Goal: Task Accomplishment & Management: Use online tool/utility

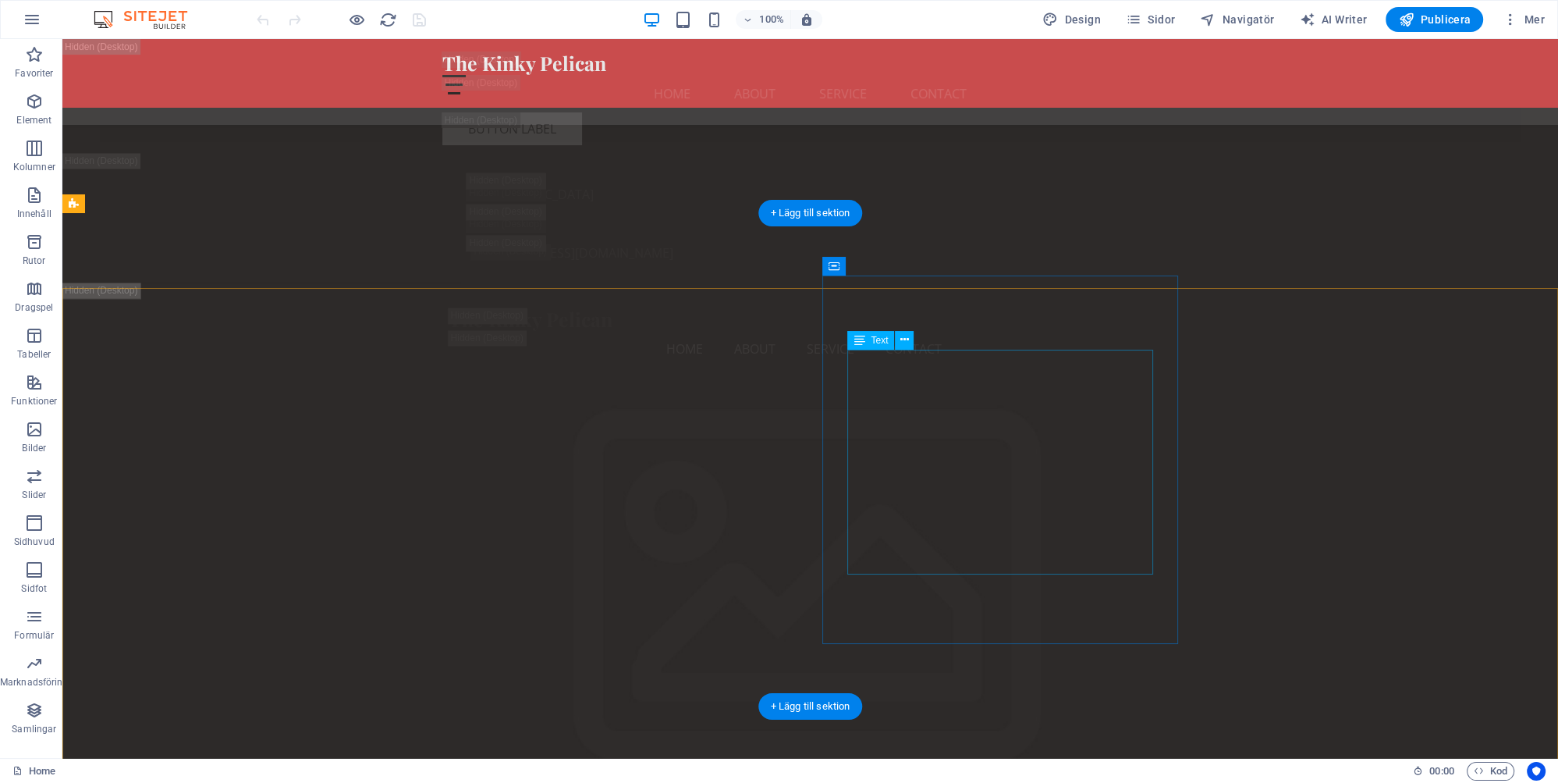
scroll to position [3626, 0]
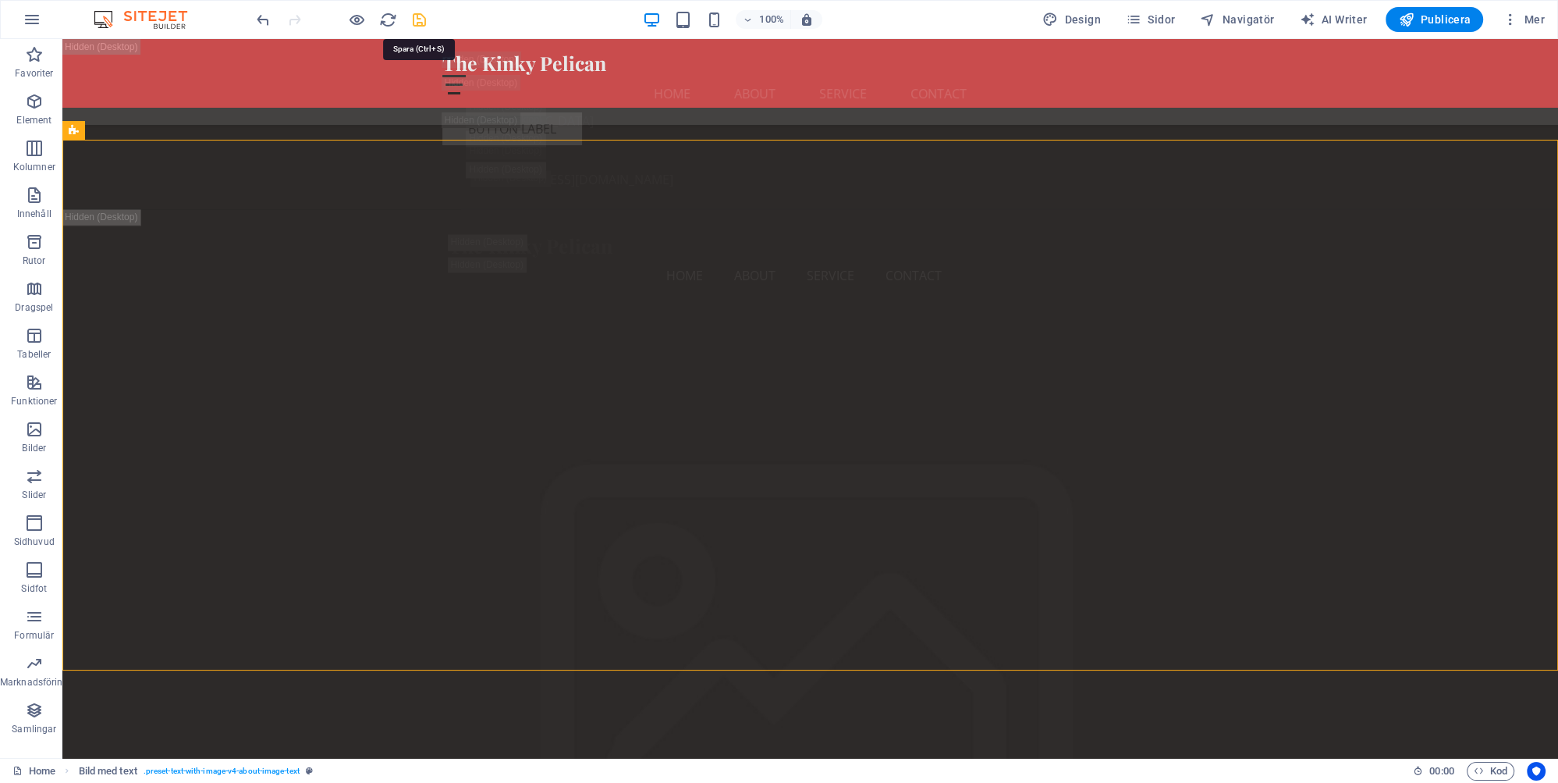
click at [419, 17] on icon "save" at bounding box center [419, 20] width 18 height 18
checkbox input "false"
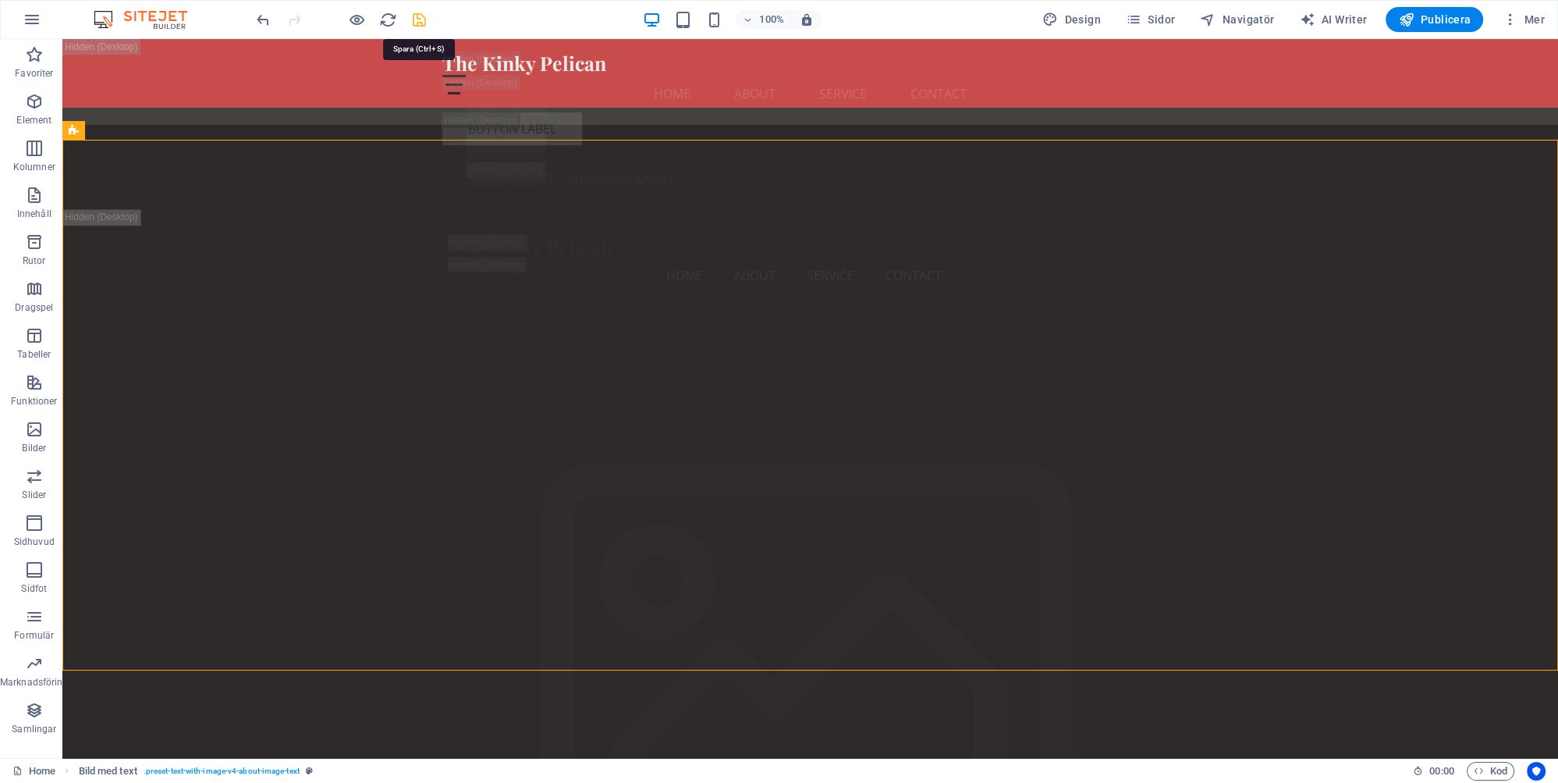
checkbox input "false"
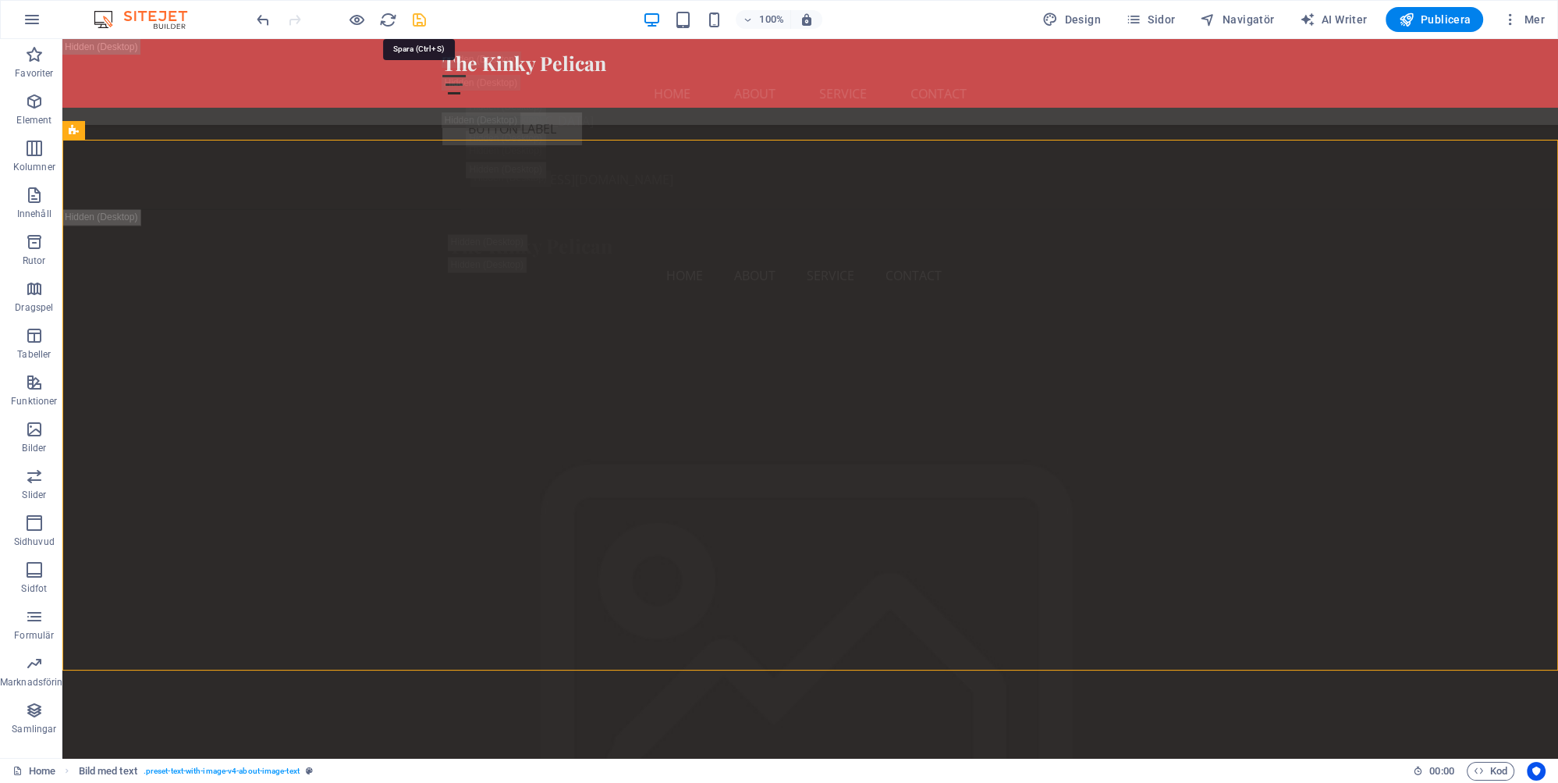
click at [414, 16] on icon "save" at bounding box center [419, 20] width 18 height 18
checkbox input "false"
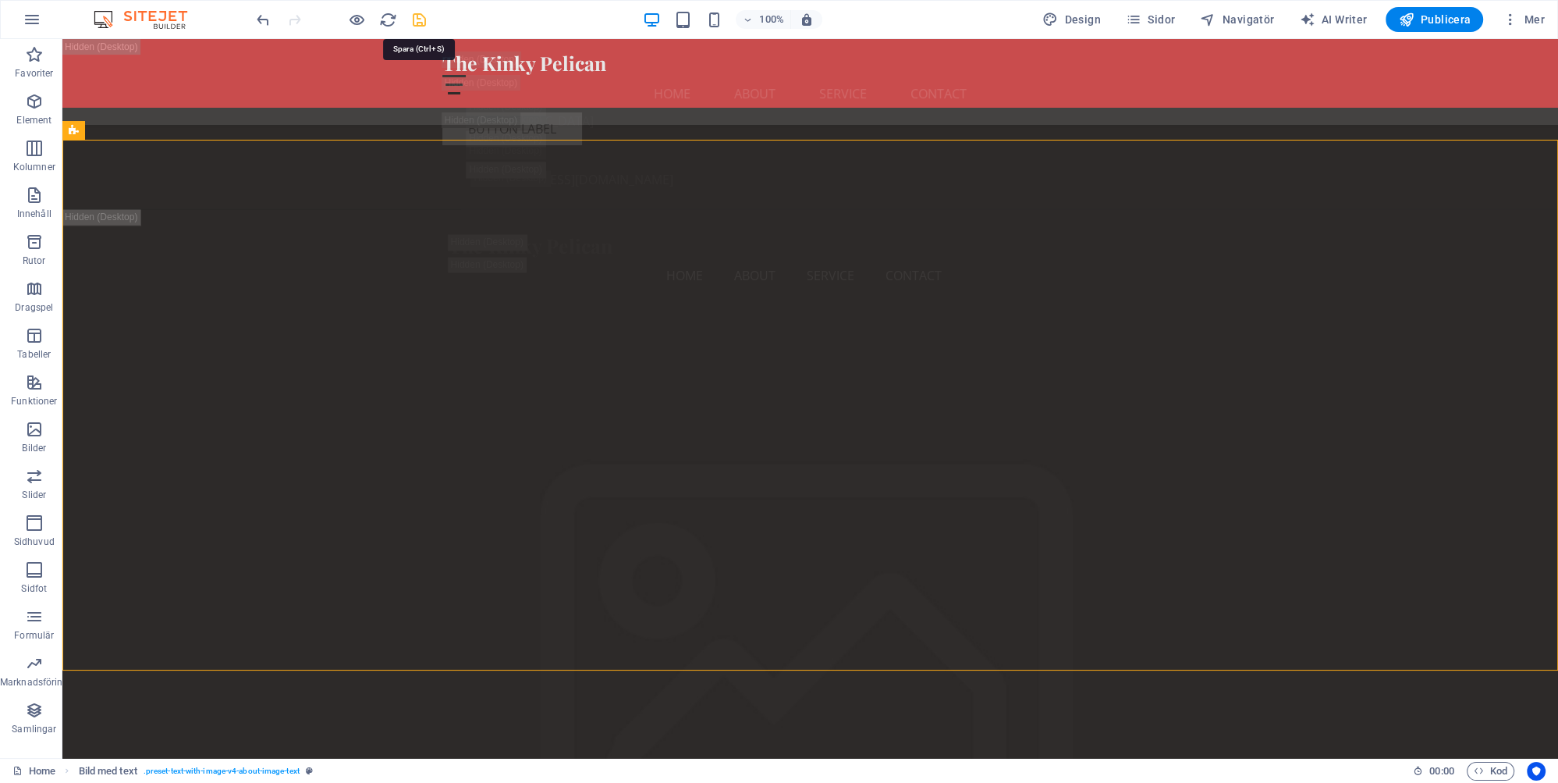
checkbox input "false"
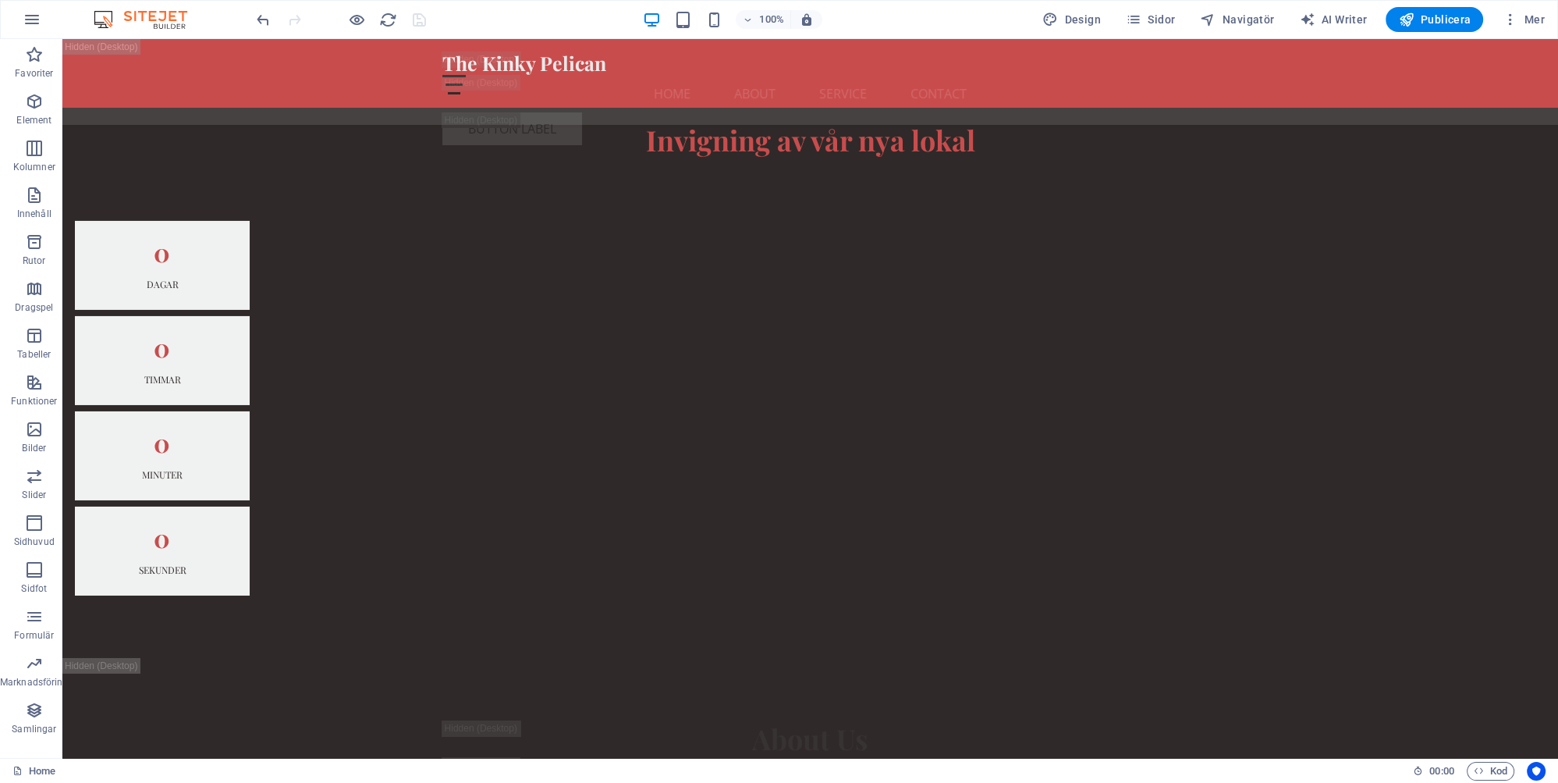
scroll to position [7169, 0]
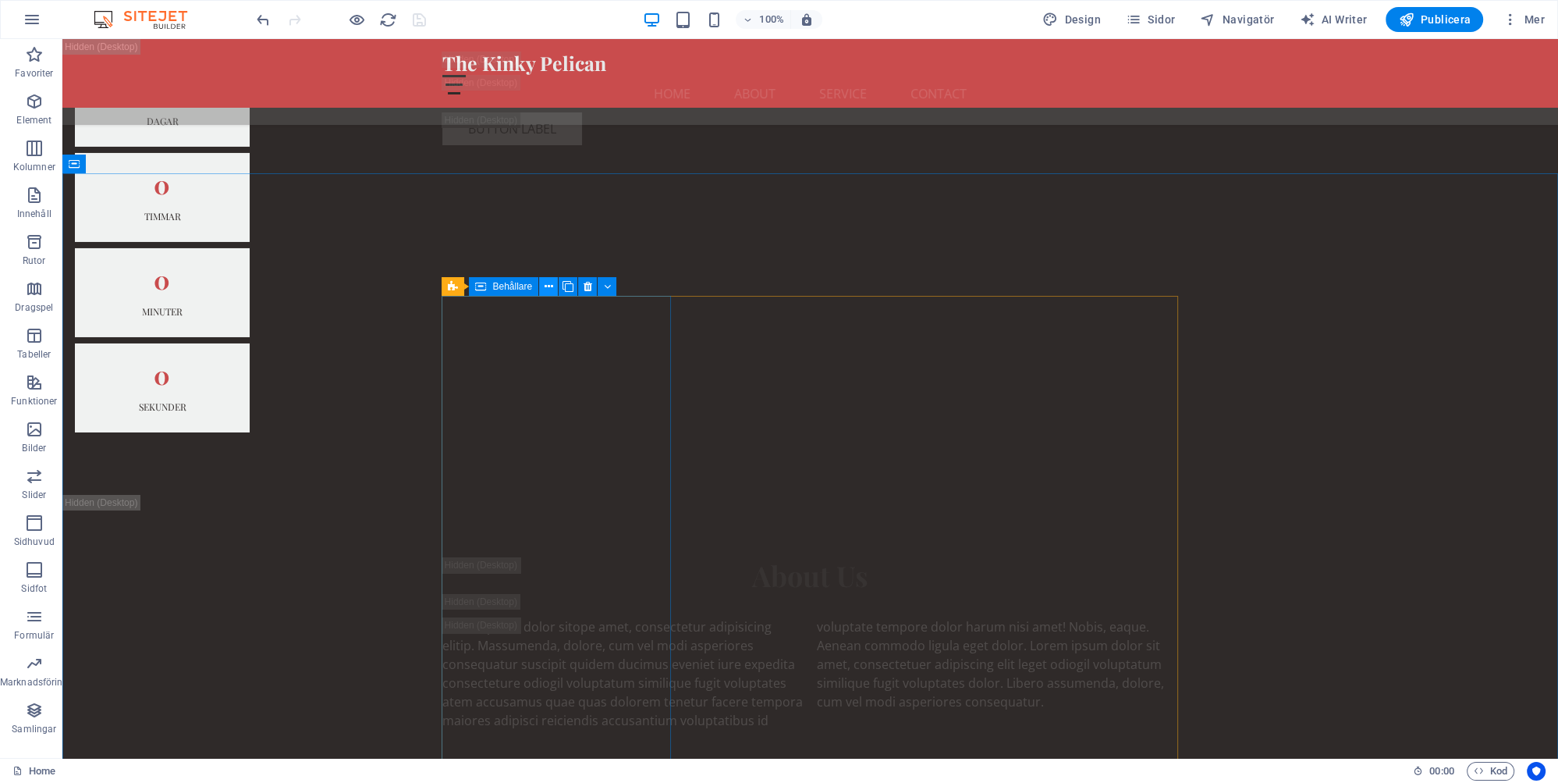
click at [549, 286] on icon at bounding box center [549, 287] width 9 height 16
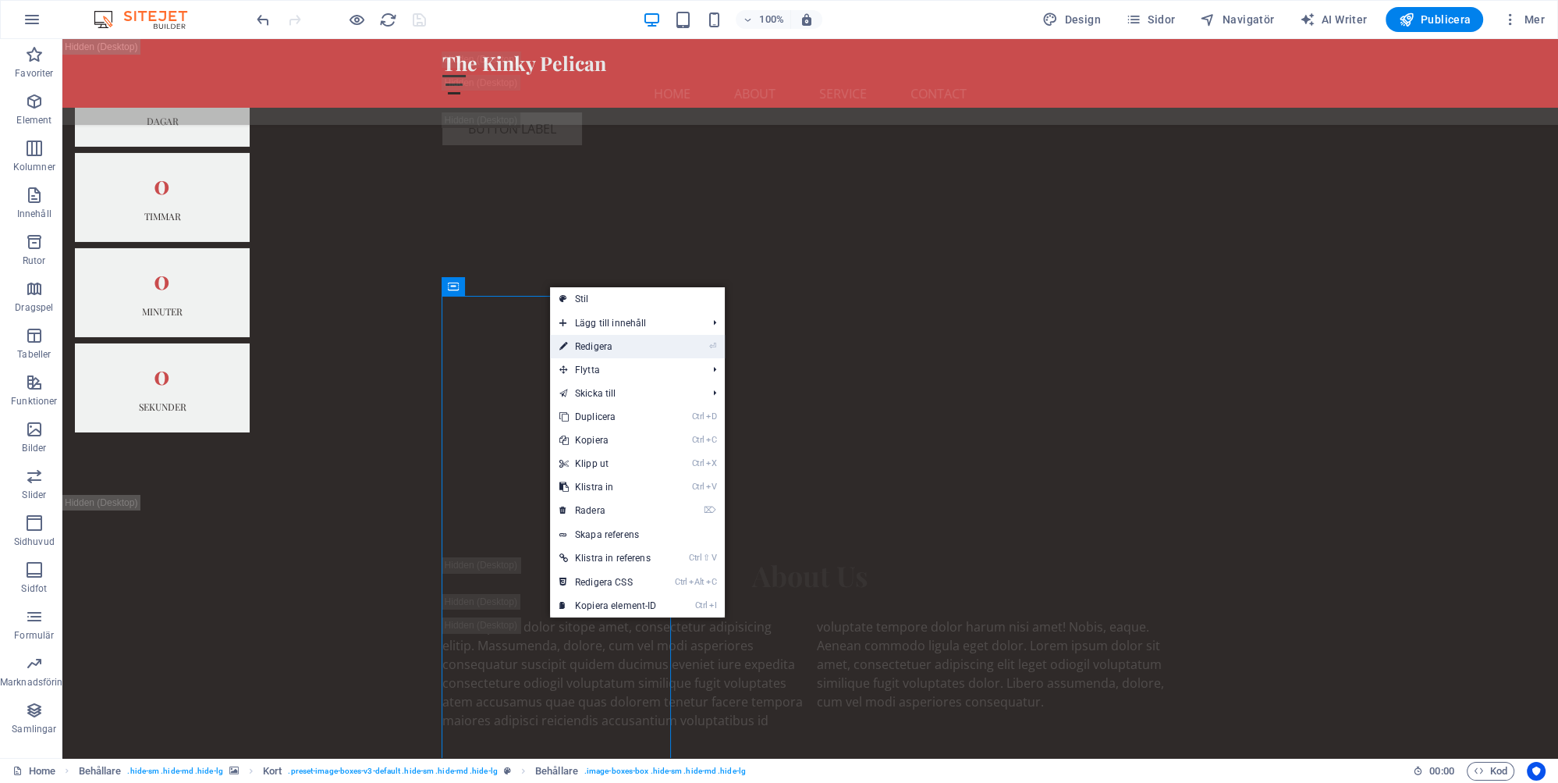
click at [598, 349] on link "⏎ Redigera" at bounding box center [608, 346] width 116 height 23
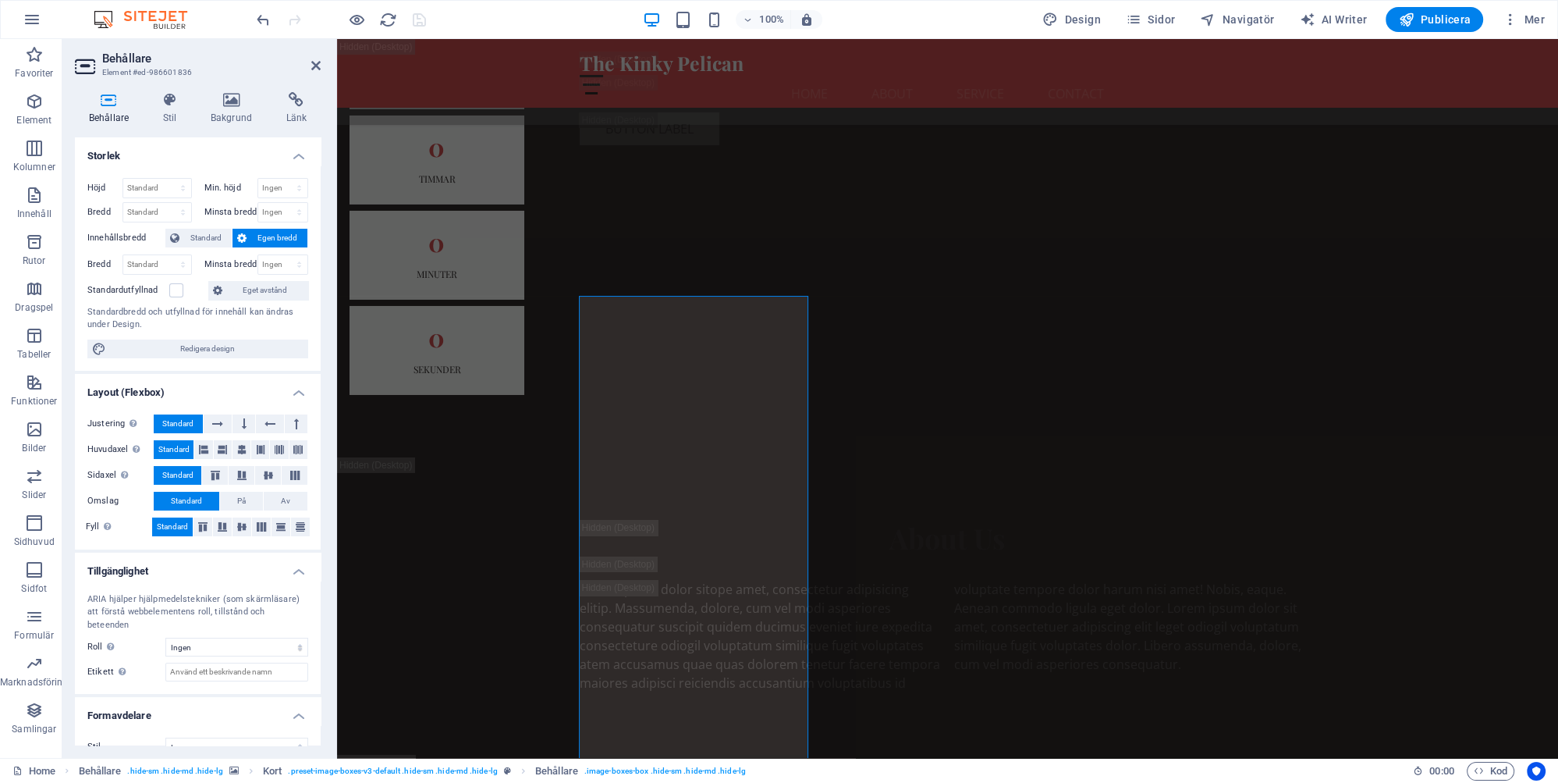
scroll to position [0, 0]
click at [171, 115] on h4 "Stil" at bounding box center [173, 108] width 48 height 33
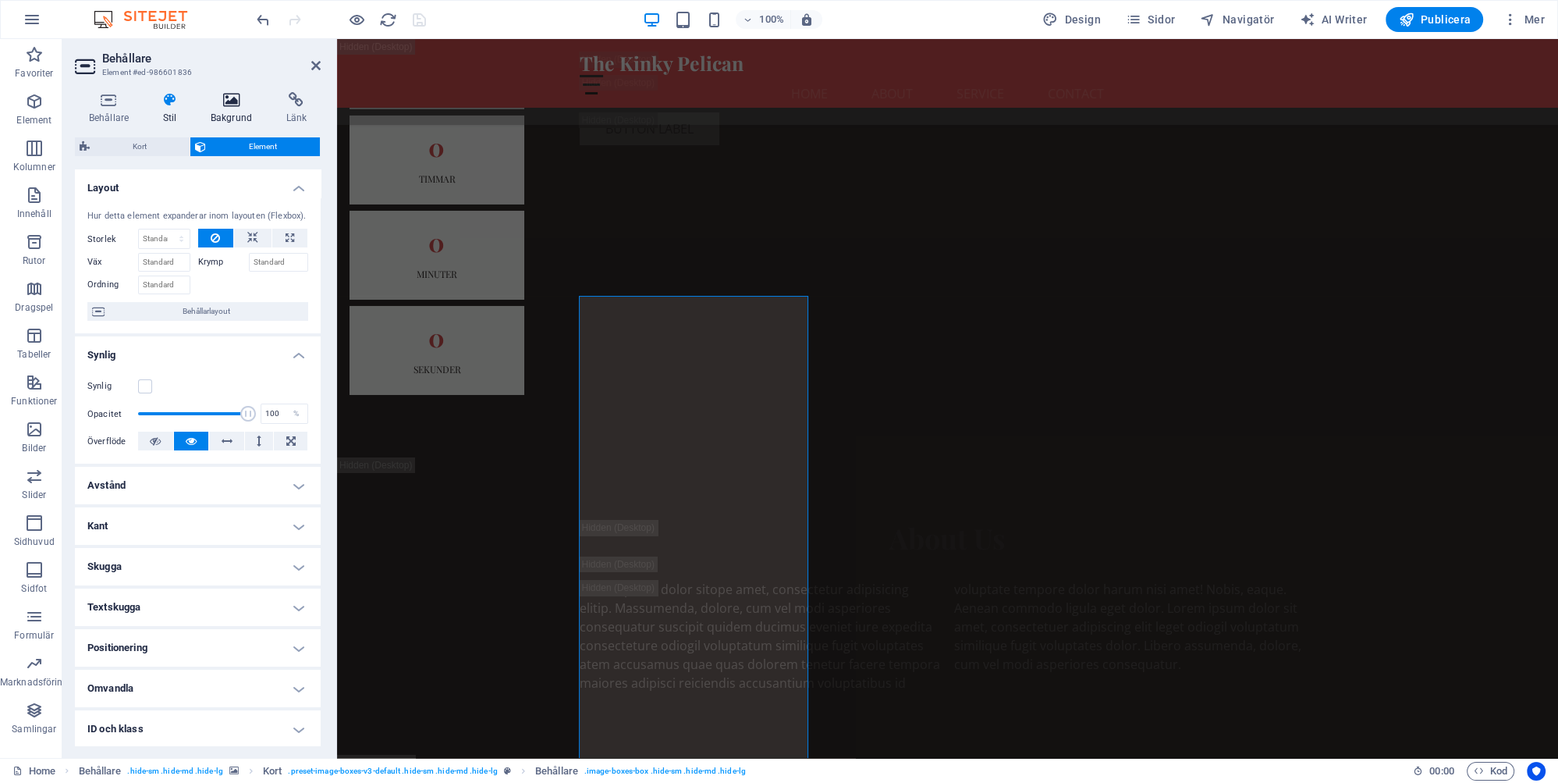
click at [230, 115] on h4 "Bakgrund" at bounding box center [235, 108] width 76 height 33
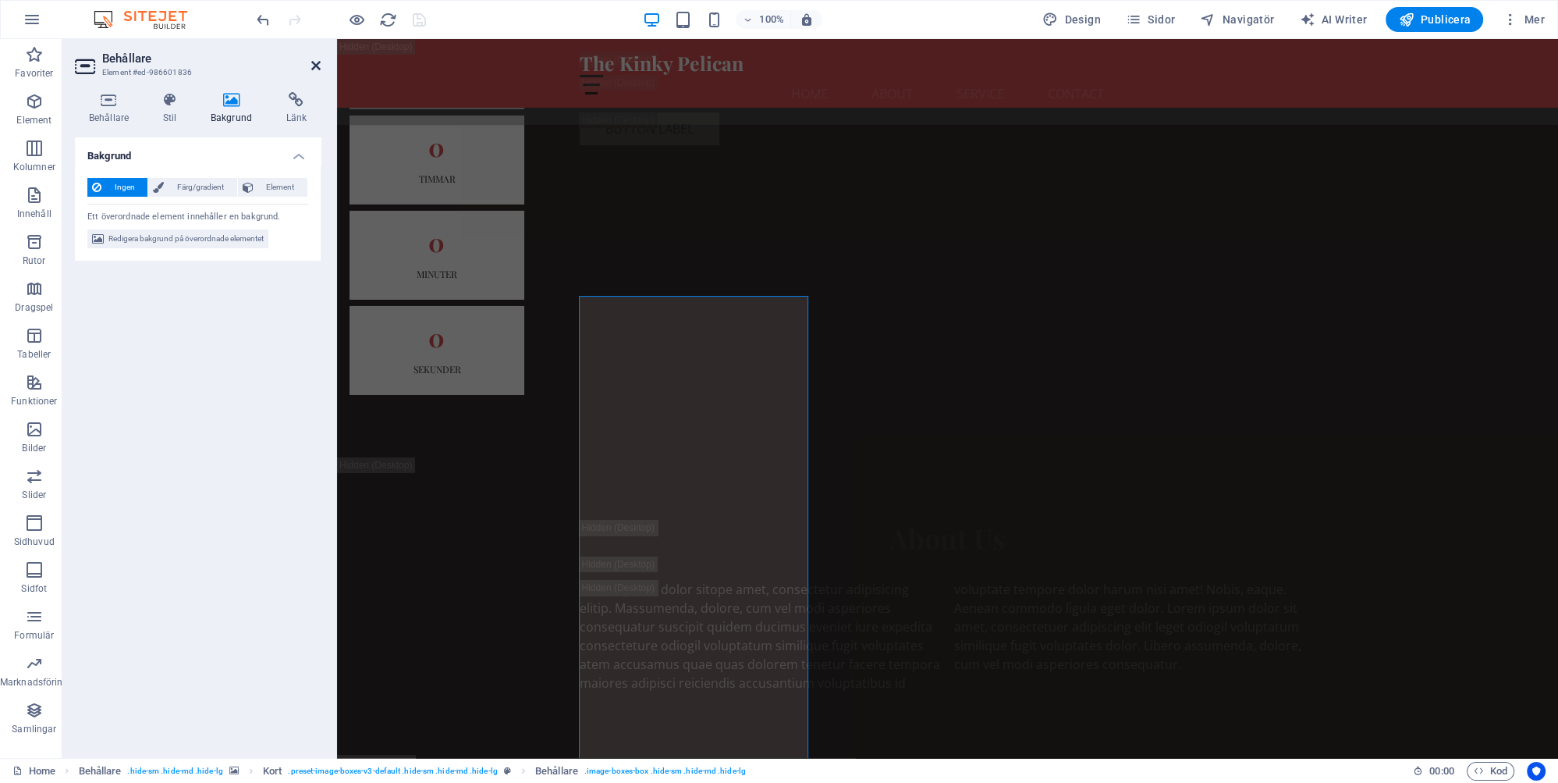
click at [317, 64] on icon at bounding box center [315, 65] width 9 height 12
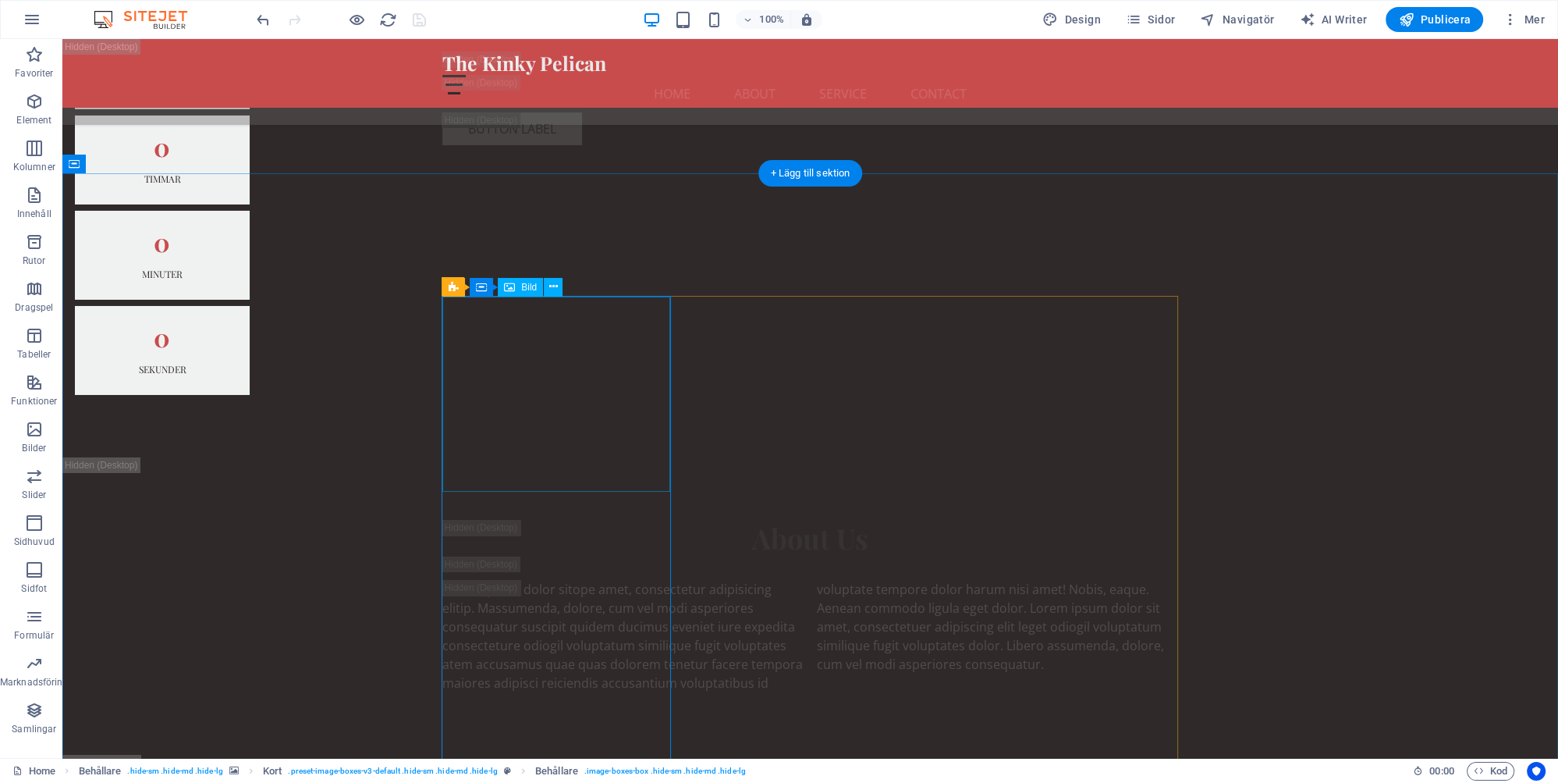
scroll to position [7169, 0]
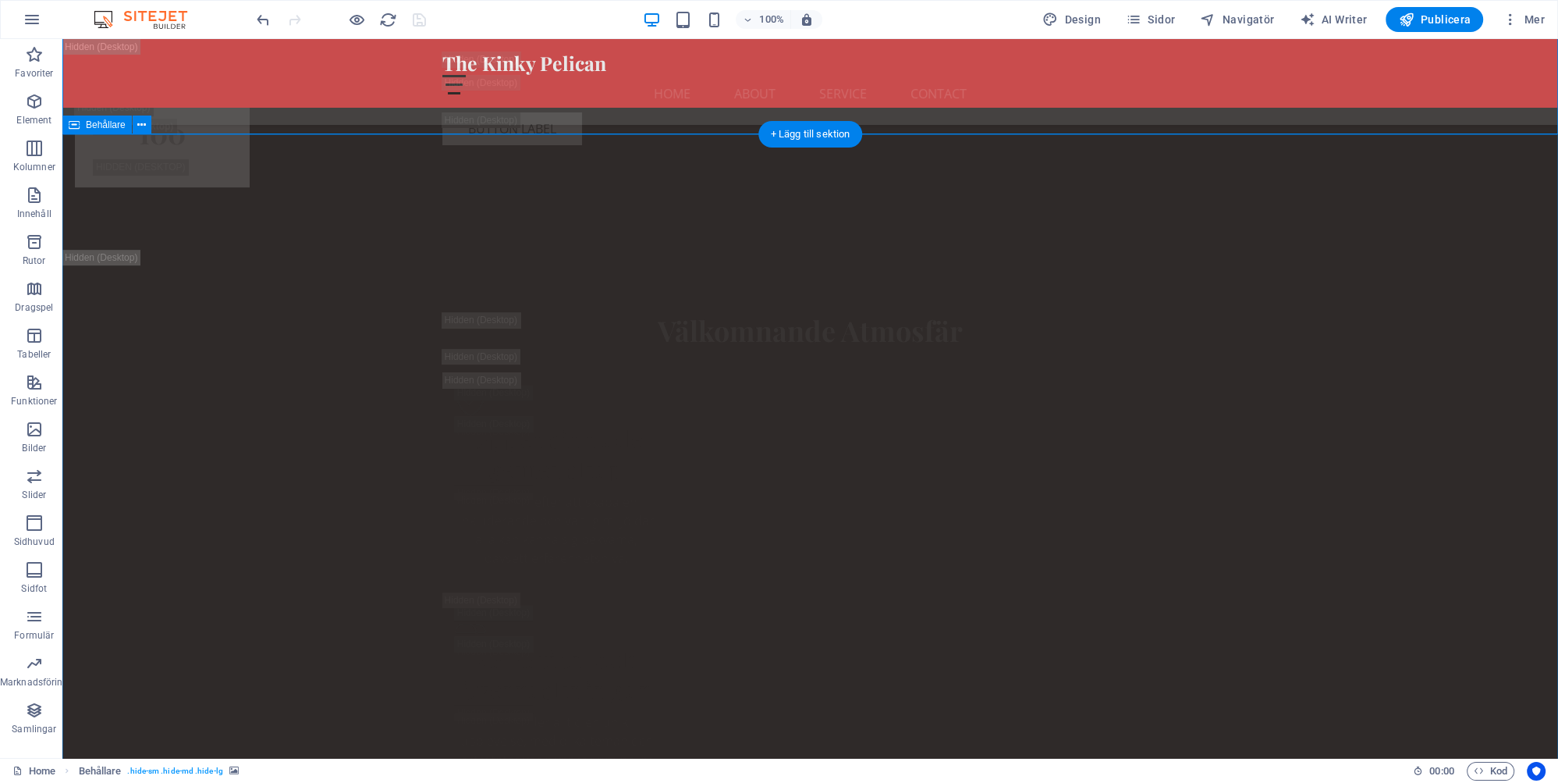
scroll to position [8982, 0]
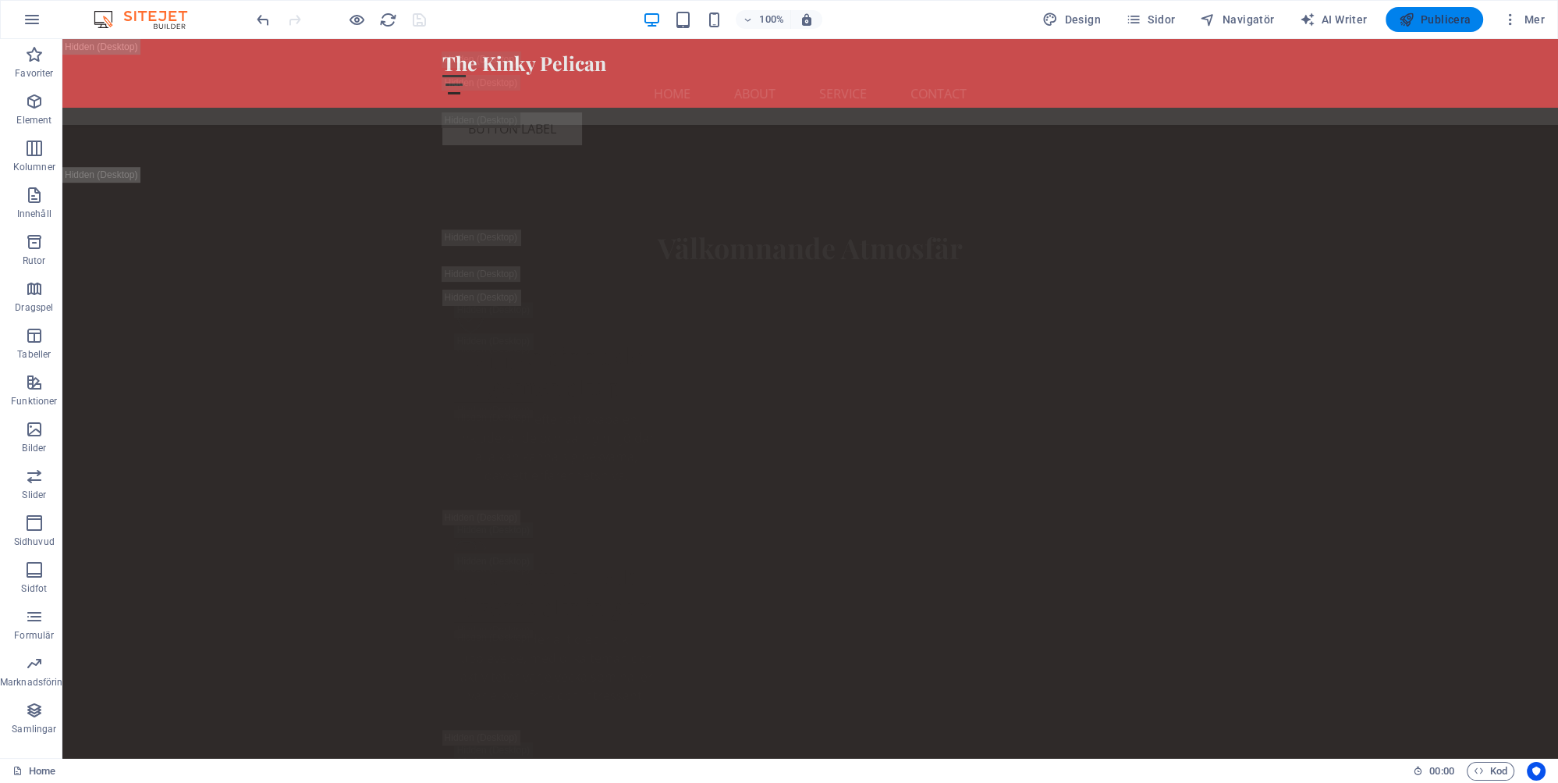
click at [1428, 16] on span "Publicera" at bounding box center [1434, 20] width 73 height 16
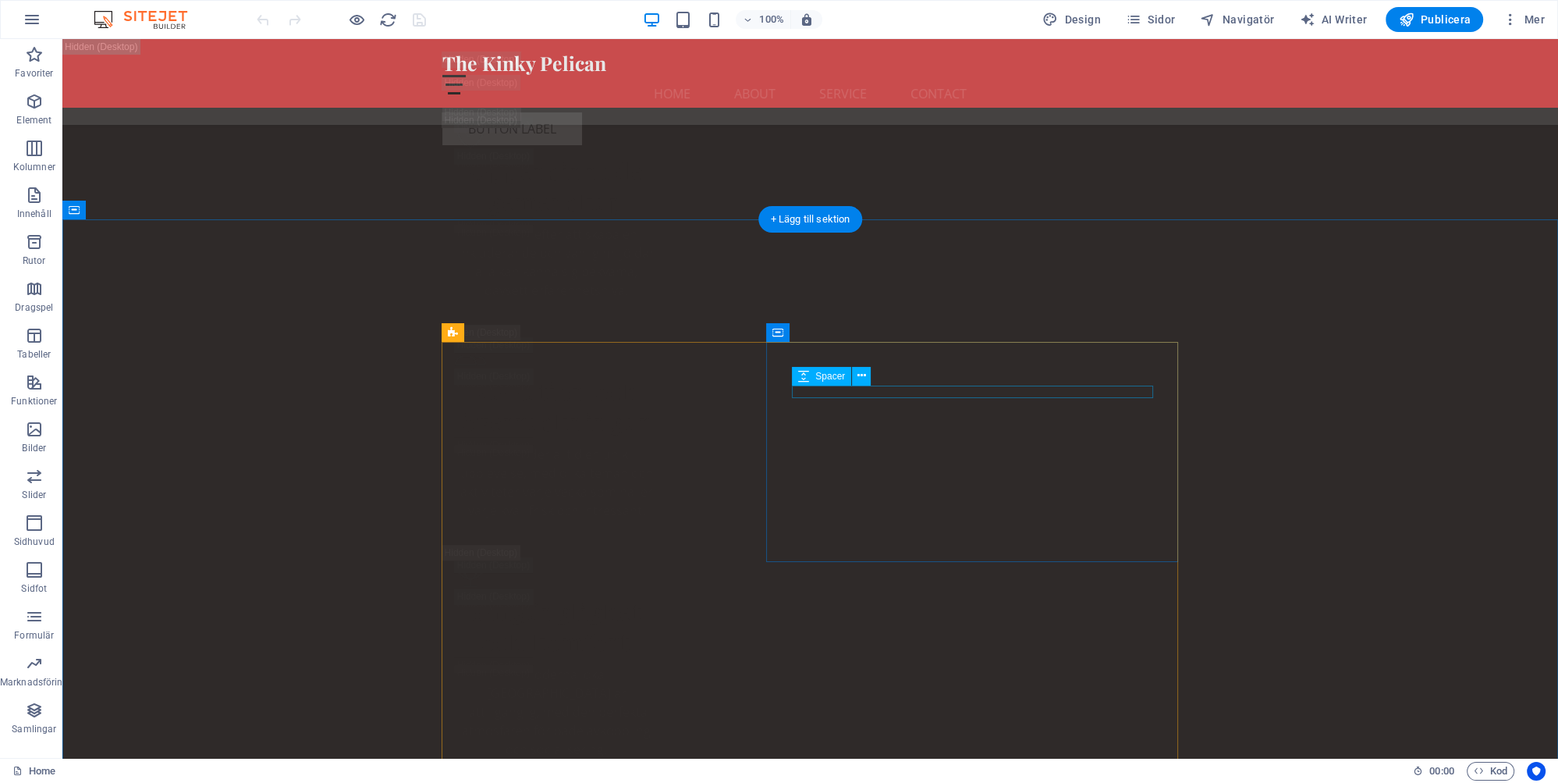
scroll to position [8817, 0]
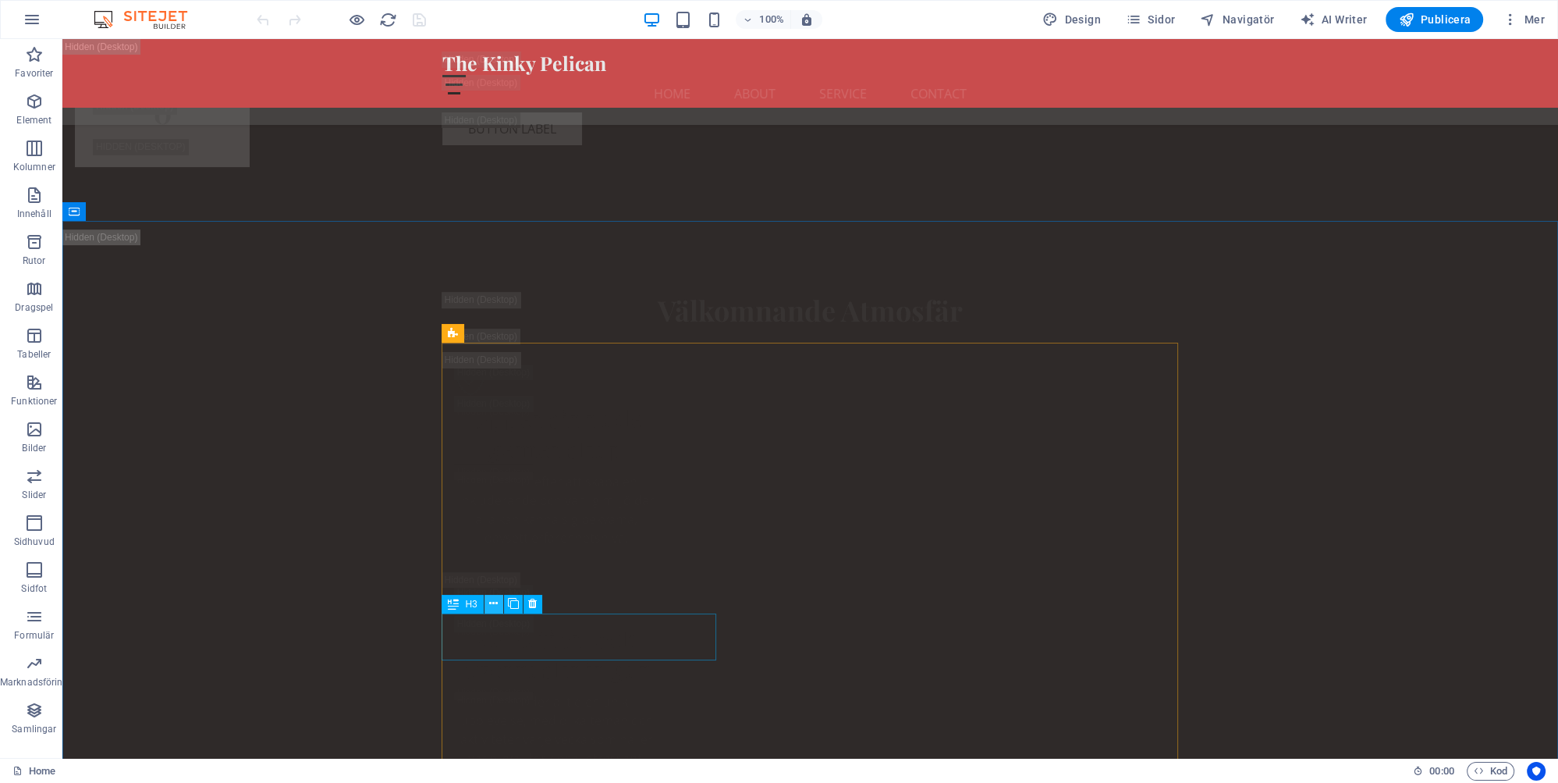
click at [493, 606] on icon at bounding box center [493, 603] width 9 height 16
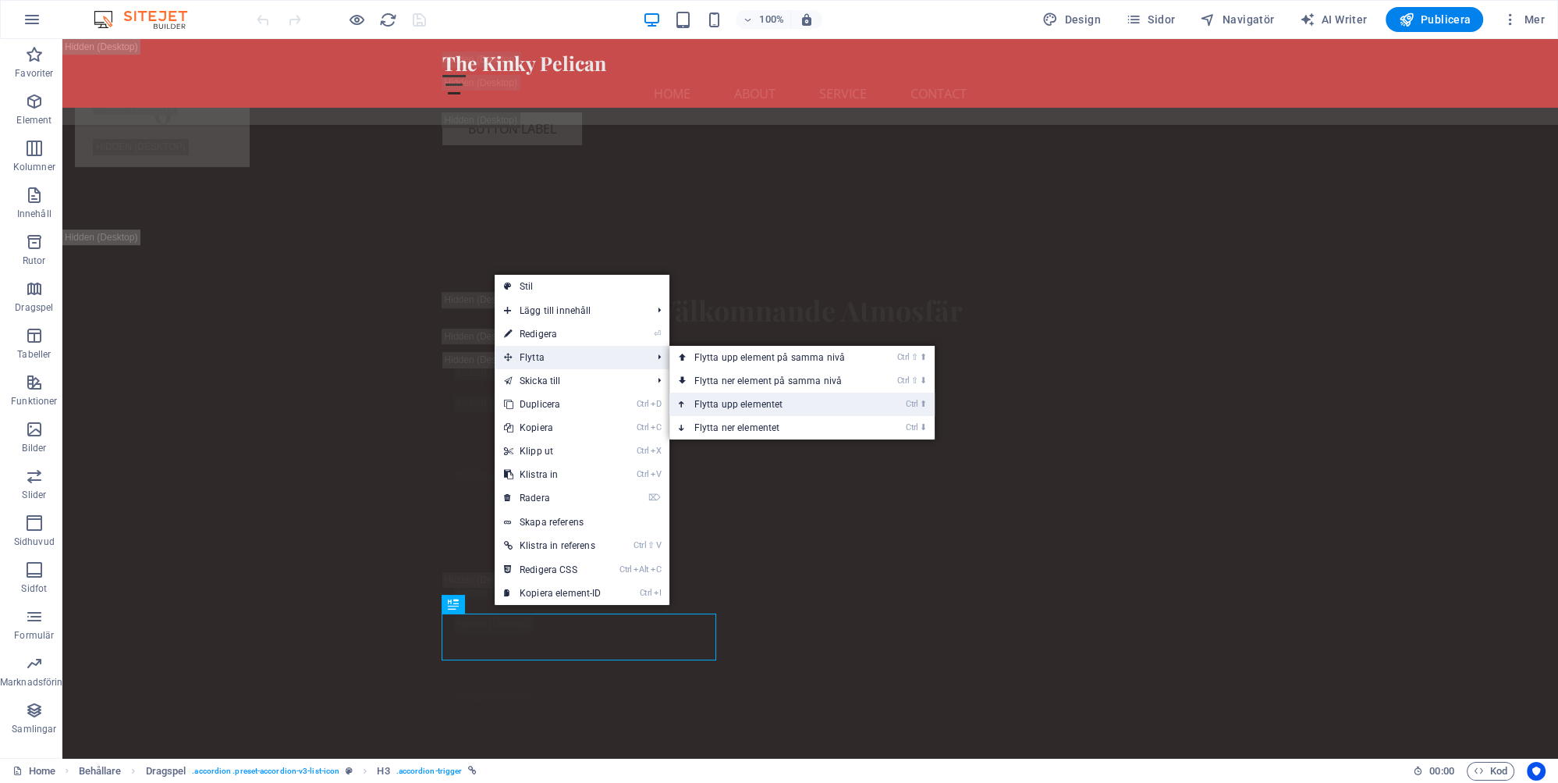
click at [754, 404] on link "Ctrl ⬆ Flytta upp elementet" at bounding box center [773, 404] width 207 height 23
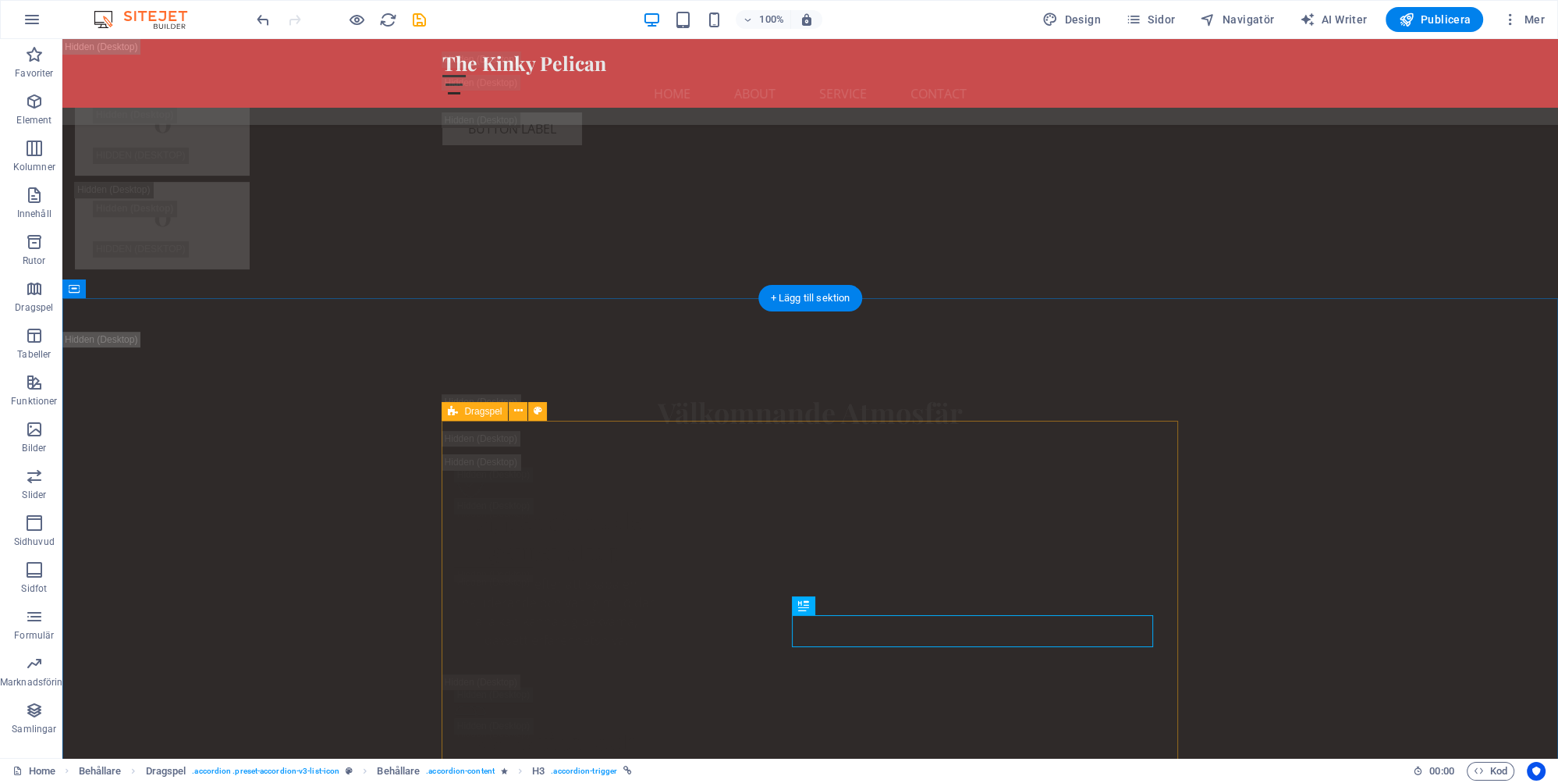
scroll to position [8899, 0]
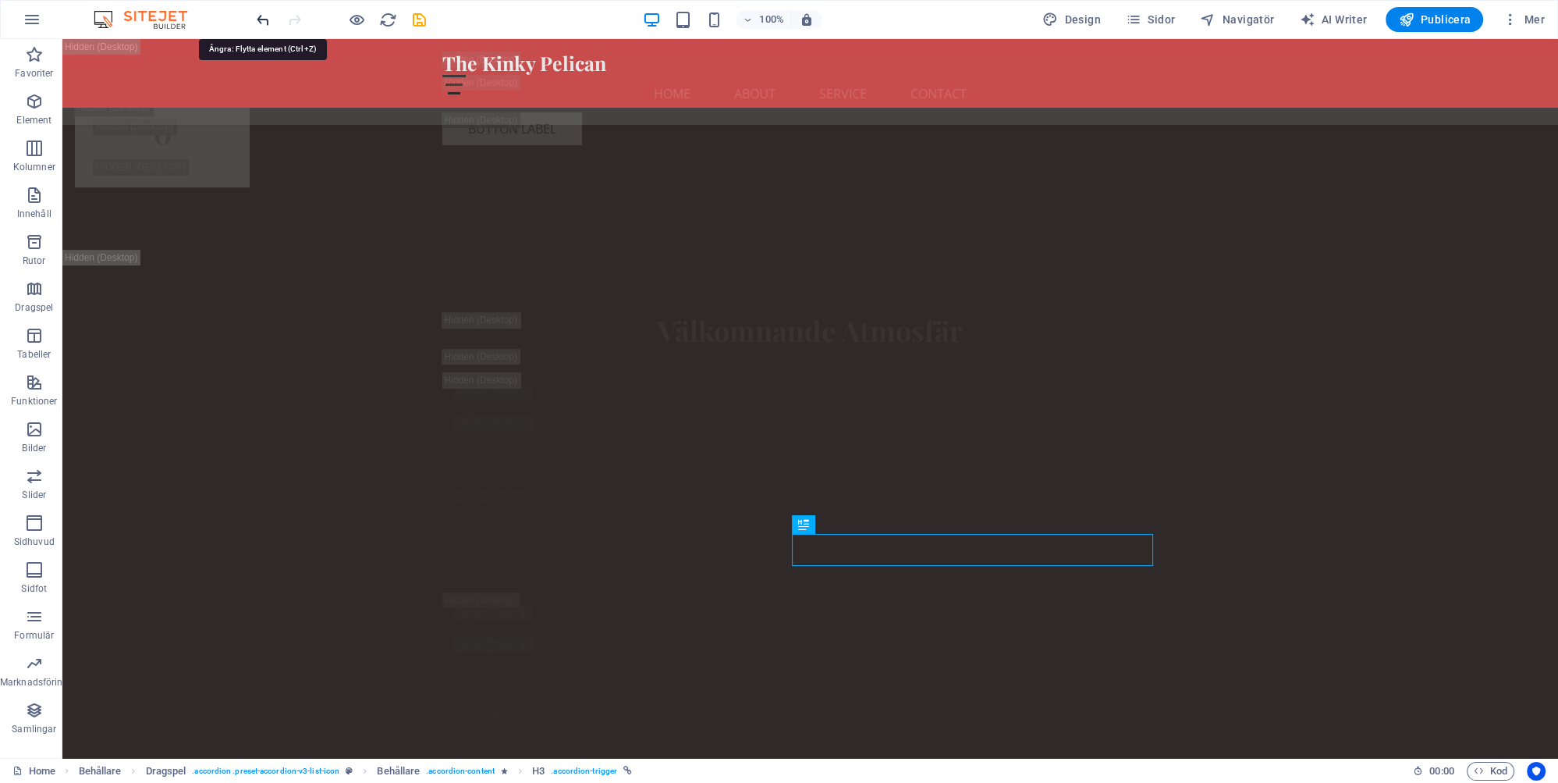
click at [267, 20] on icon "undo" at bounding box center [263, 20] width 18 height 18
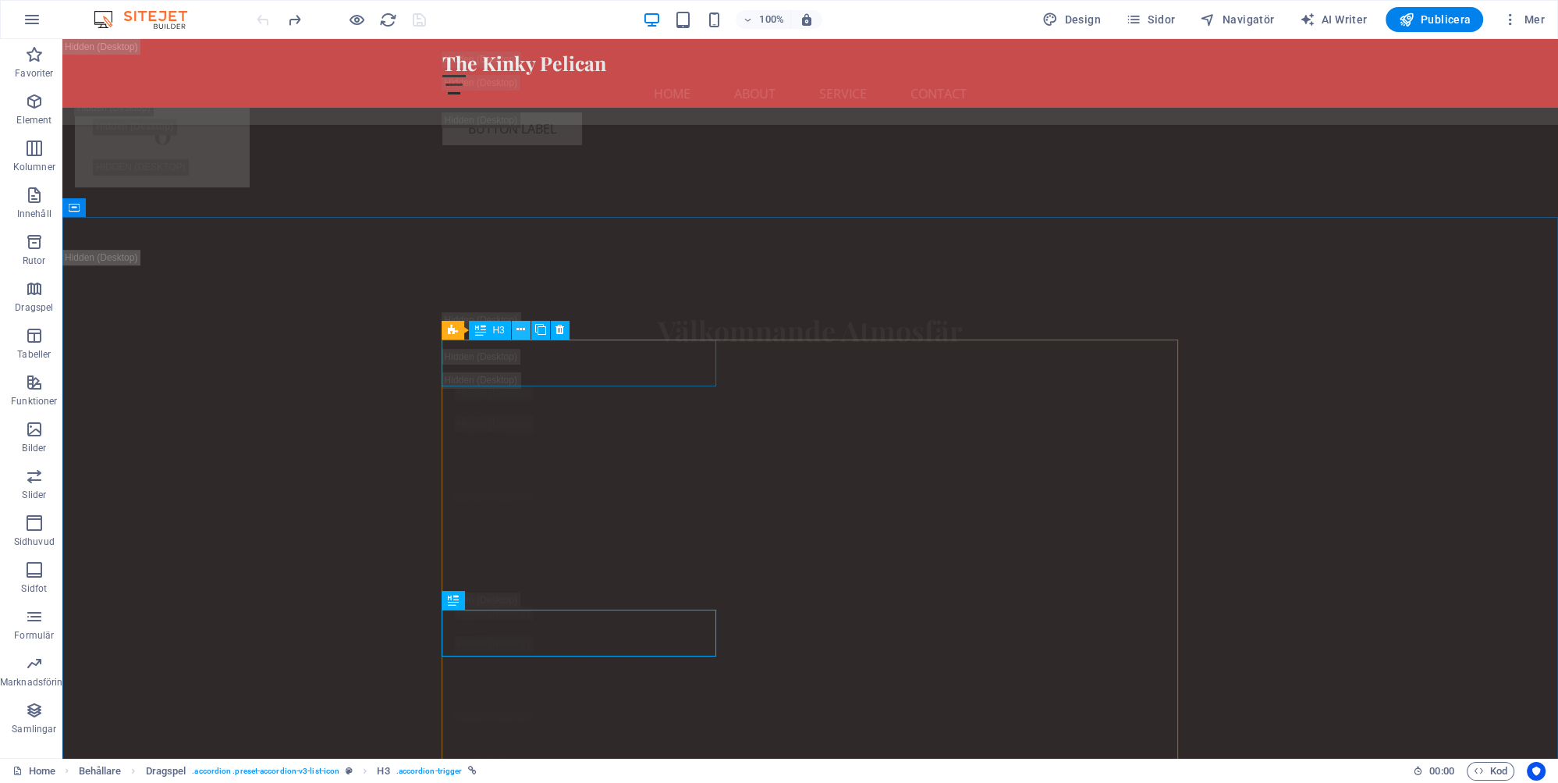
click at [518, 329] on icon at bounding box center [521, 330] width 9 height 16
click at [521, 328] on icon at bounding box center [521, 330] width 9 height 16
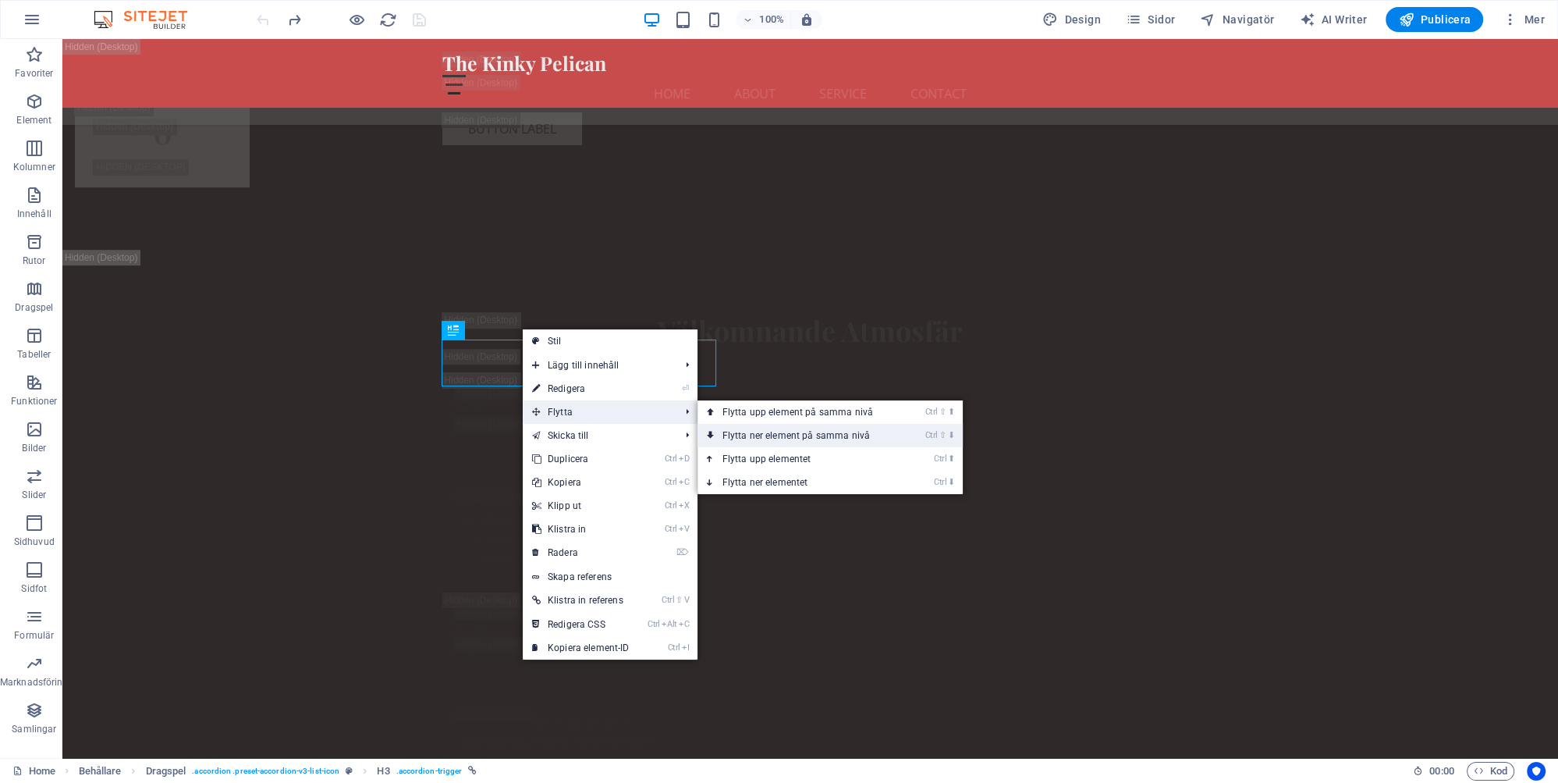
click at [762, 432] on link "Ctrl ⇧ ⬇ Flytta ner element på samma nivå" at bounding box center [801, 435] width 207 height 23
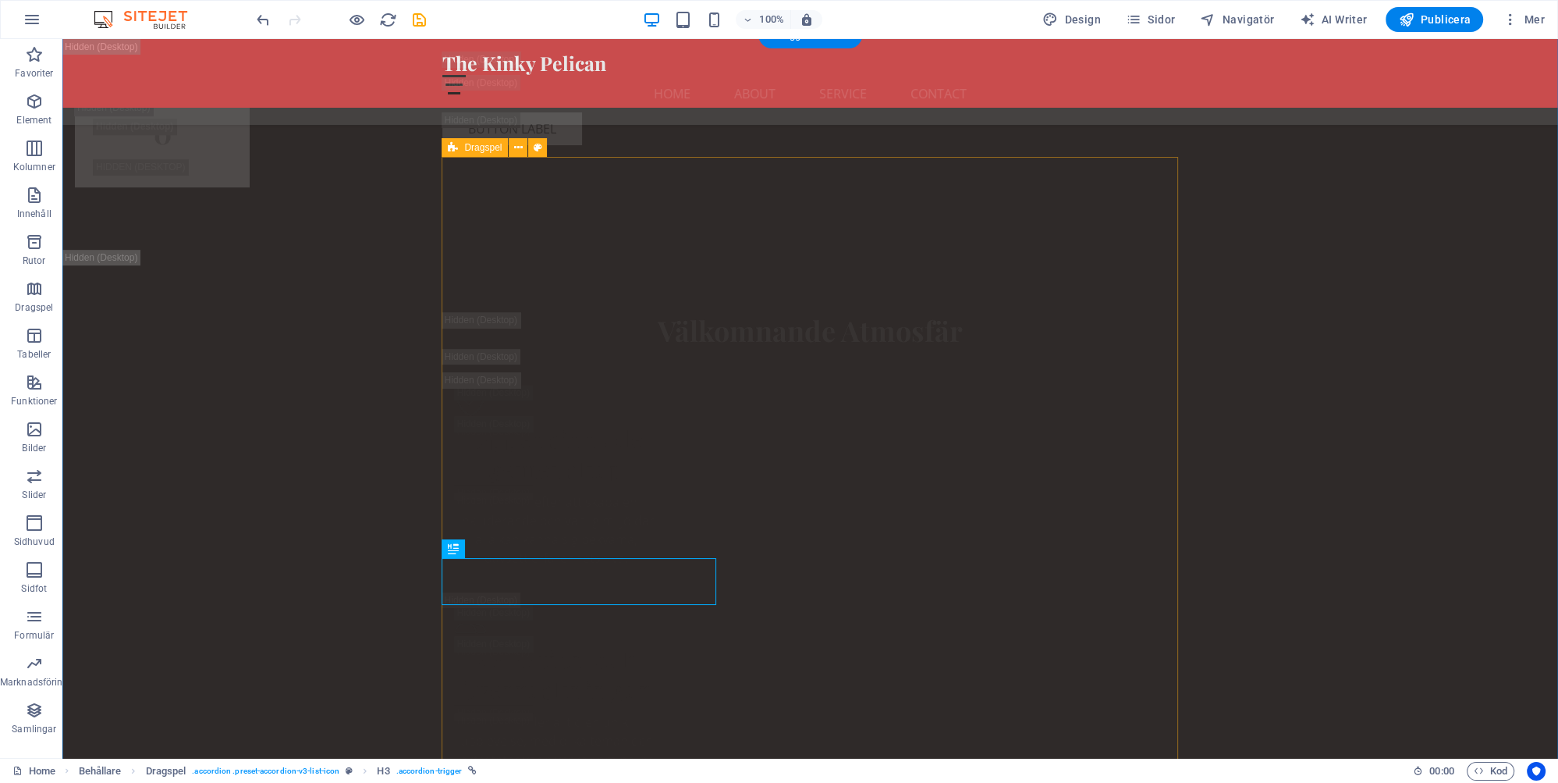
scroll to position [9147, 0]
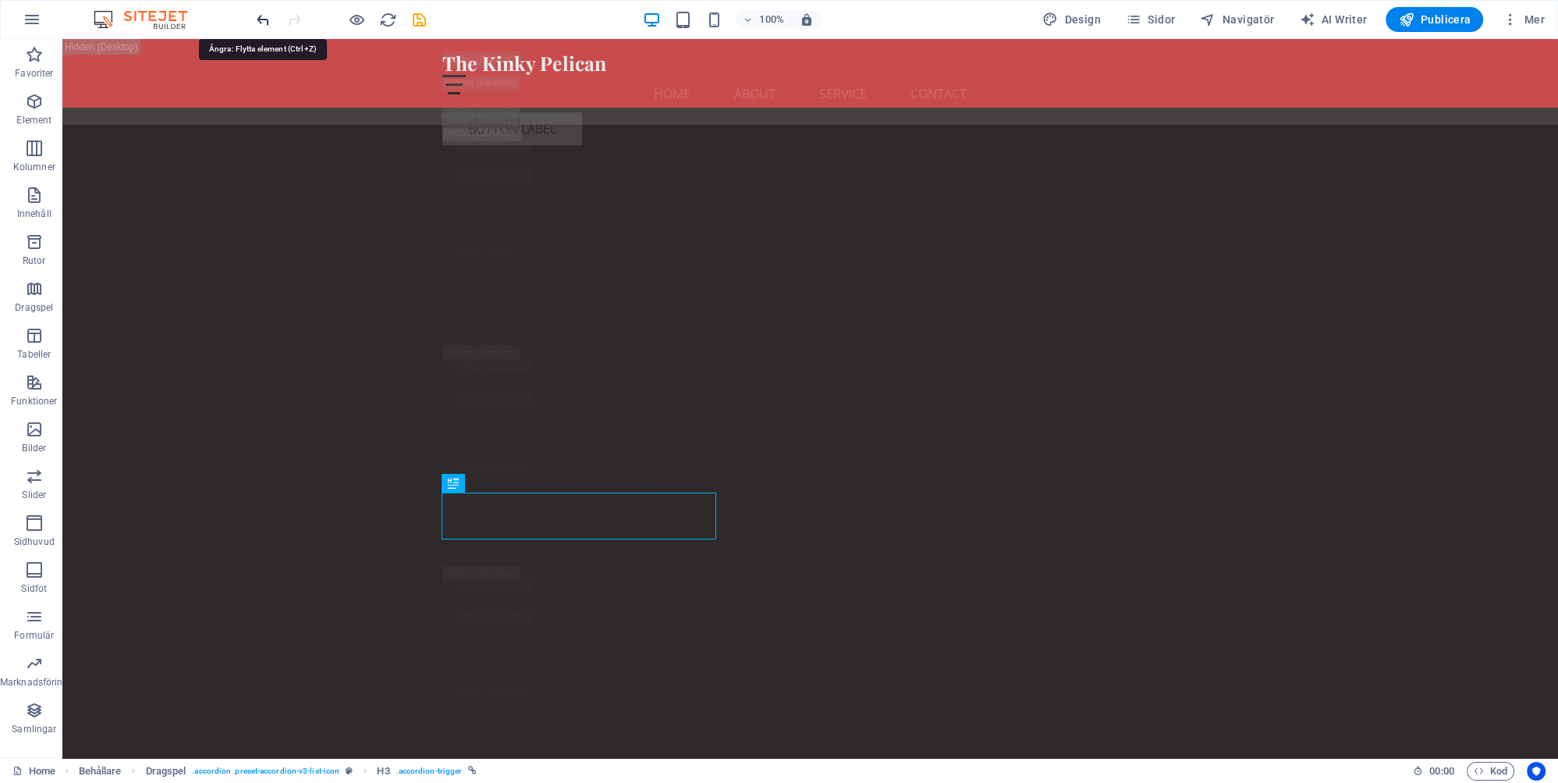
click at [259, 17] on icon "undo" at bounding box center [263, 20] width 18 height 18
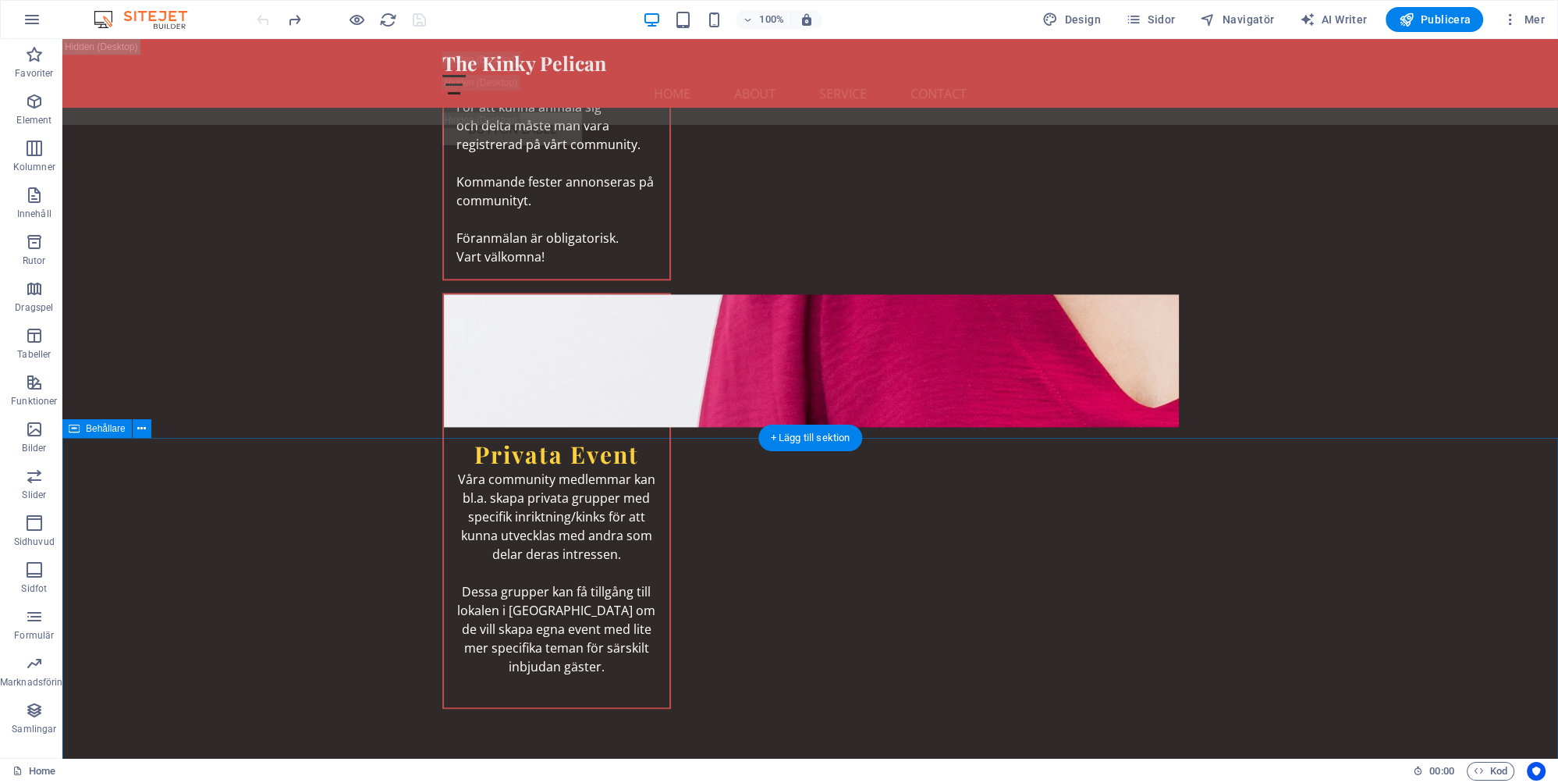
scroll to position [10301, 0]
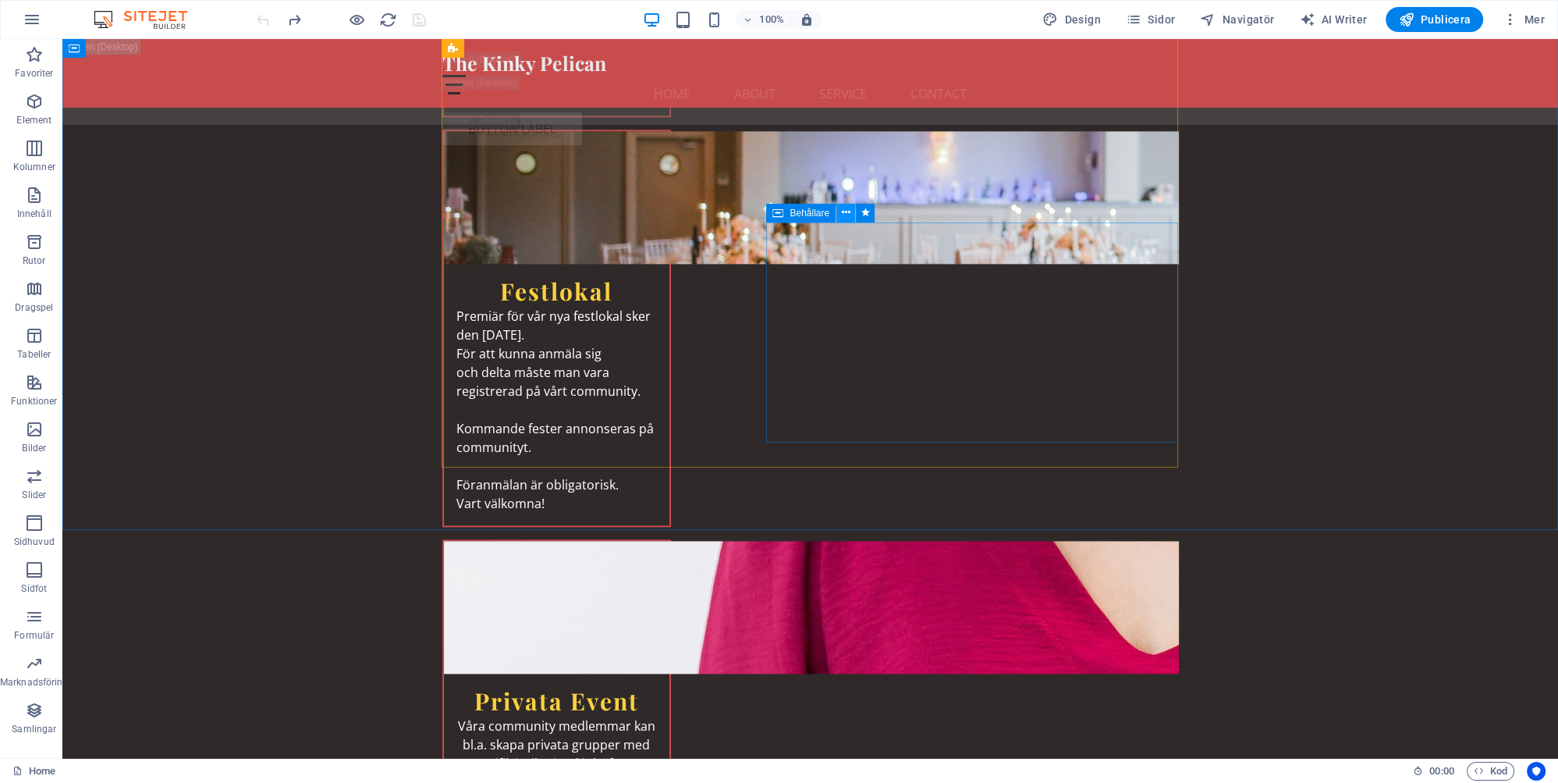
click at [845, 211] on icon at bounding box center [846, 212] width 9 height 16
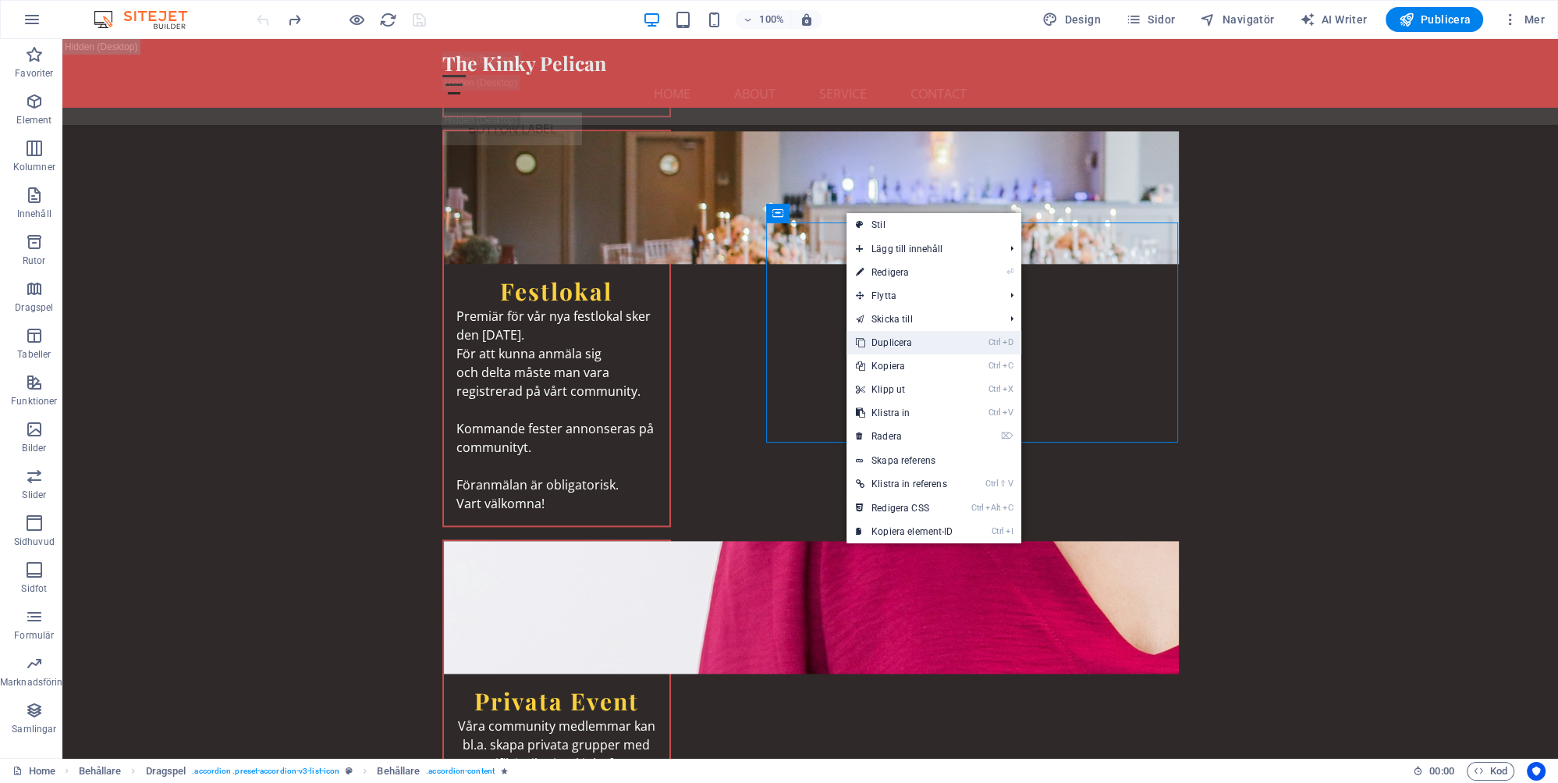
click at [911, 339] on link "Ctrl D Duplicera" at bounding box center [905, 342] width 116 height 23
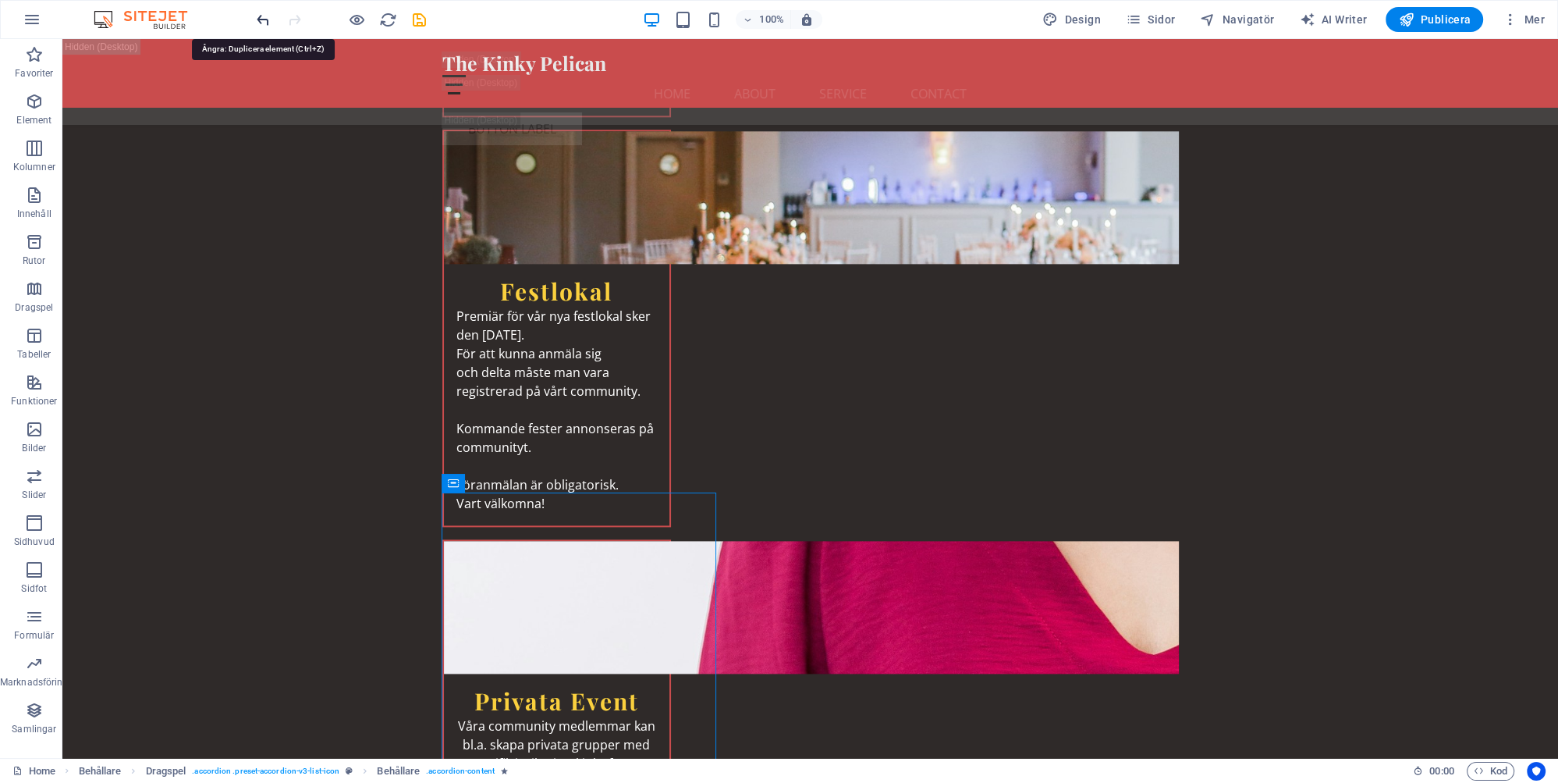
click at [263, 16] on icon "undo" at bounding box center [263, 20] width 18 height 18
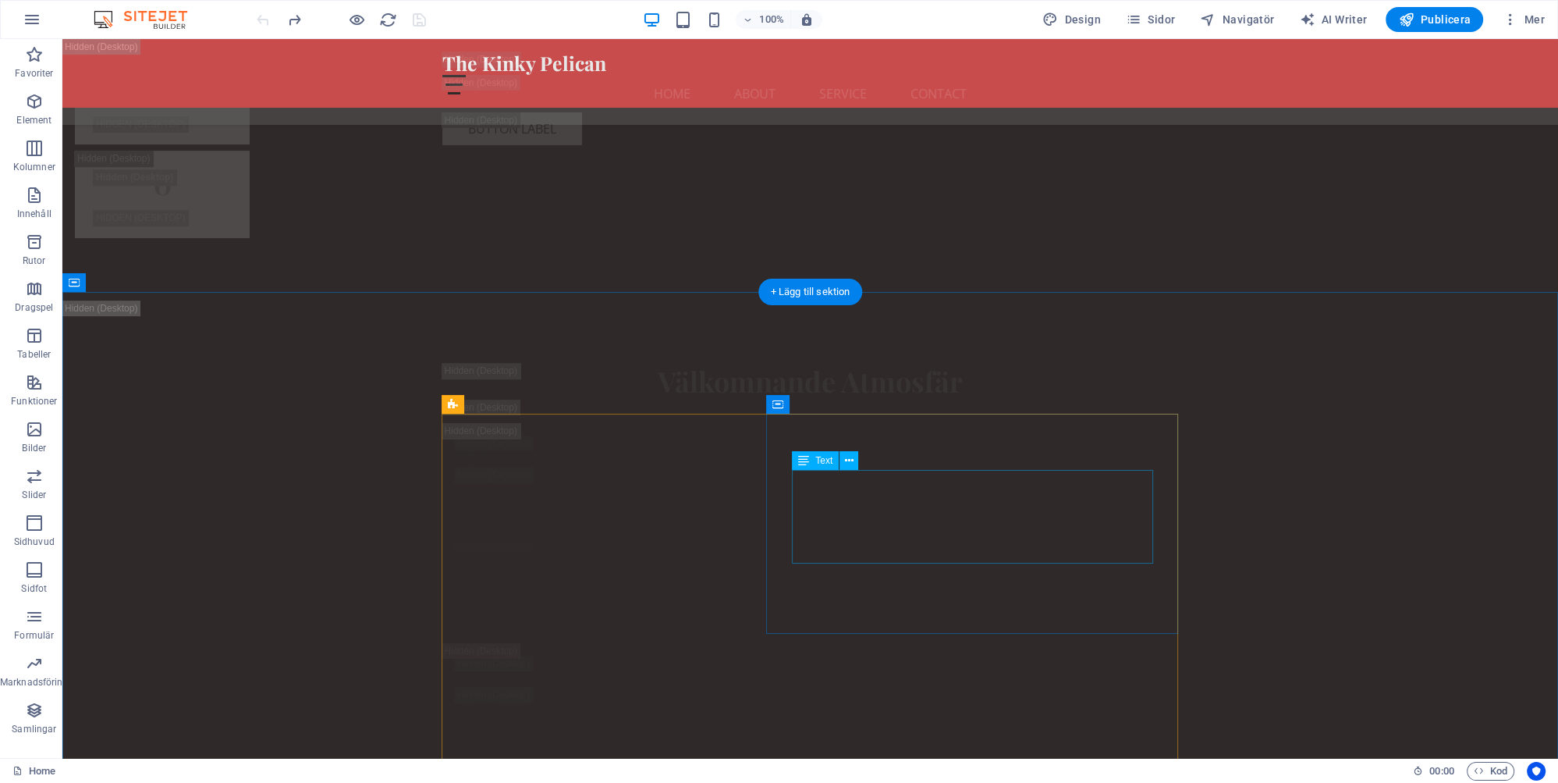
scroll to position [8653, 0]
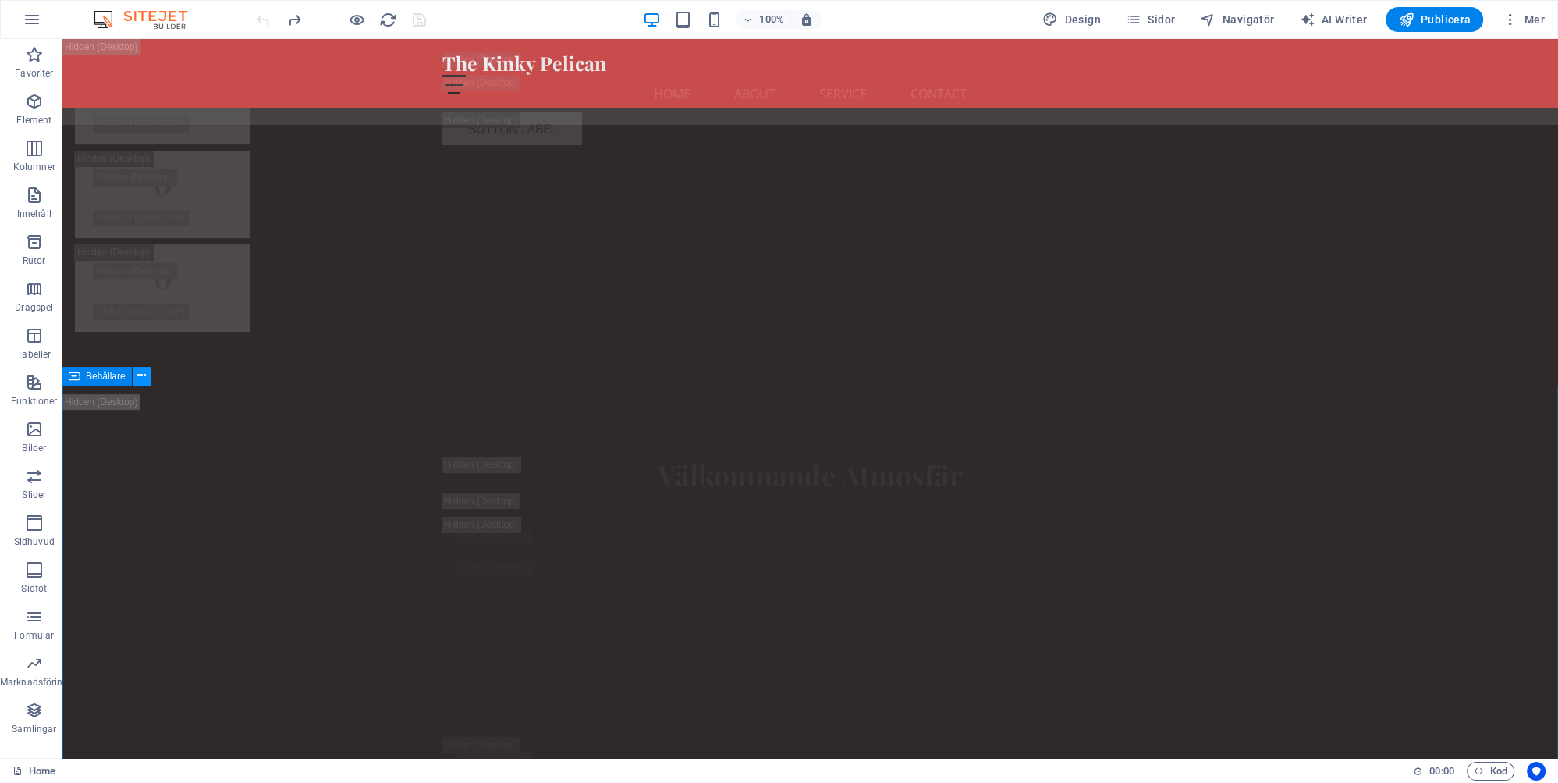
click at [142, 375] on icon at bounding box center [141, 376] width 9 height 16
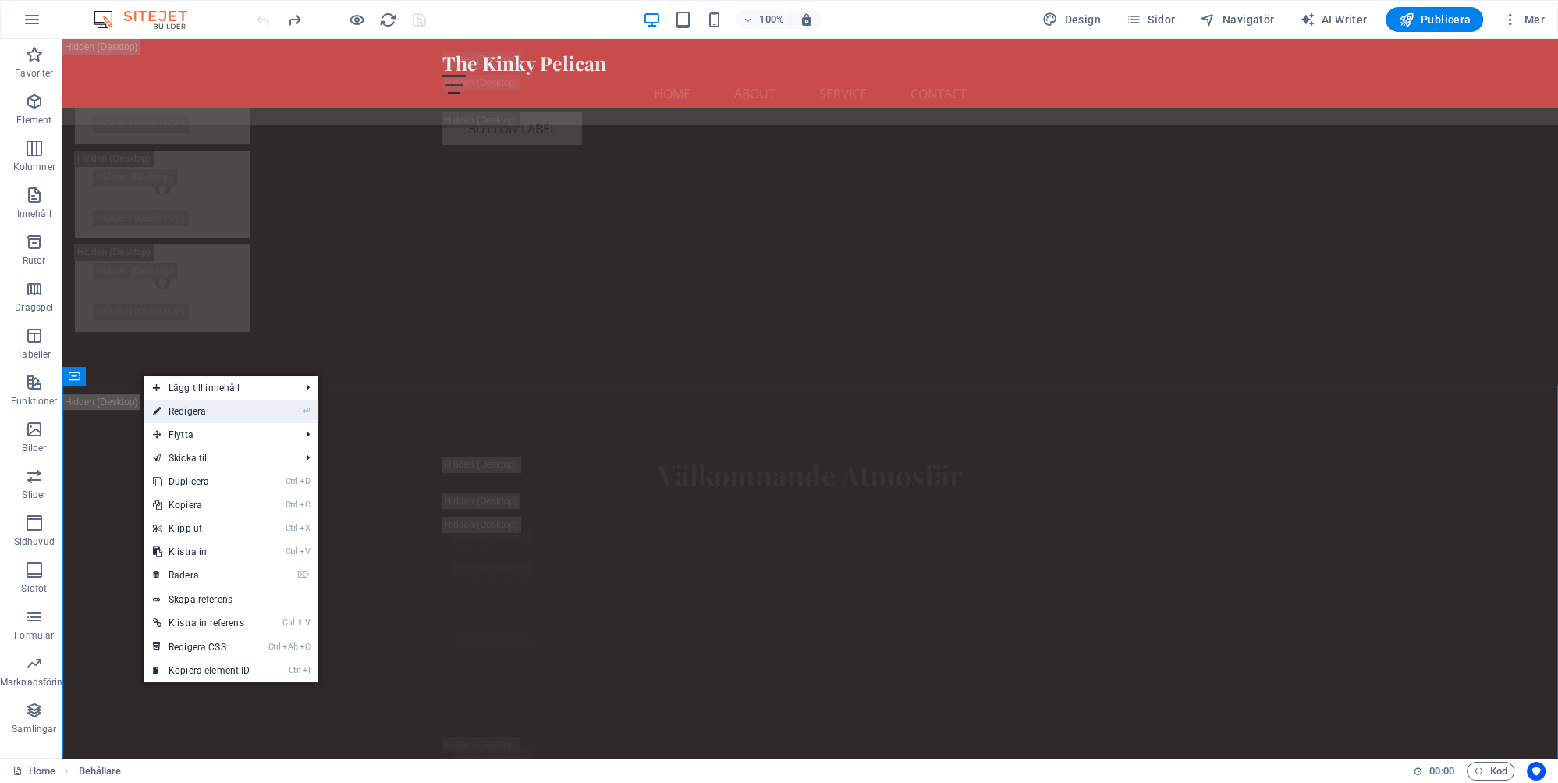
click at [210, 411] on link "⏎ Redigera" at bounding box center [202, 411] width 116 height 23
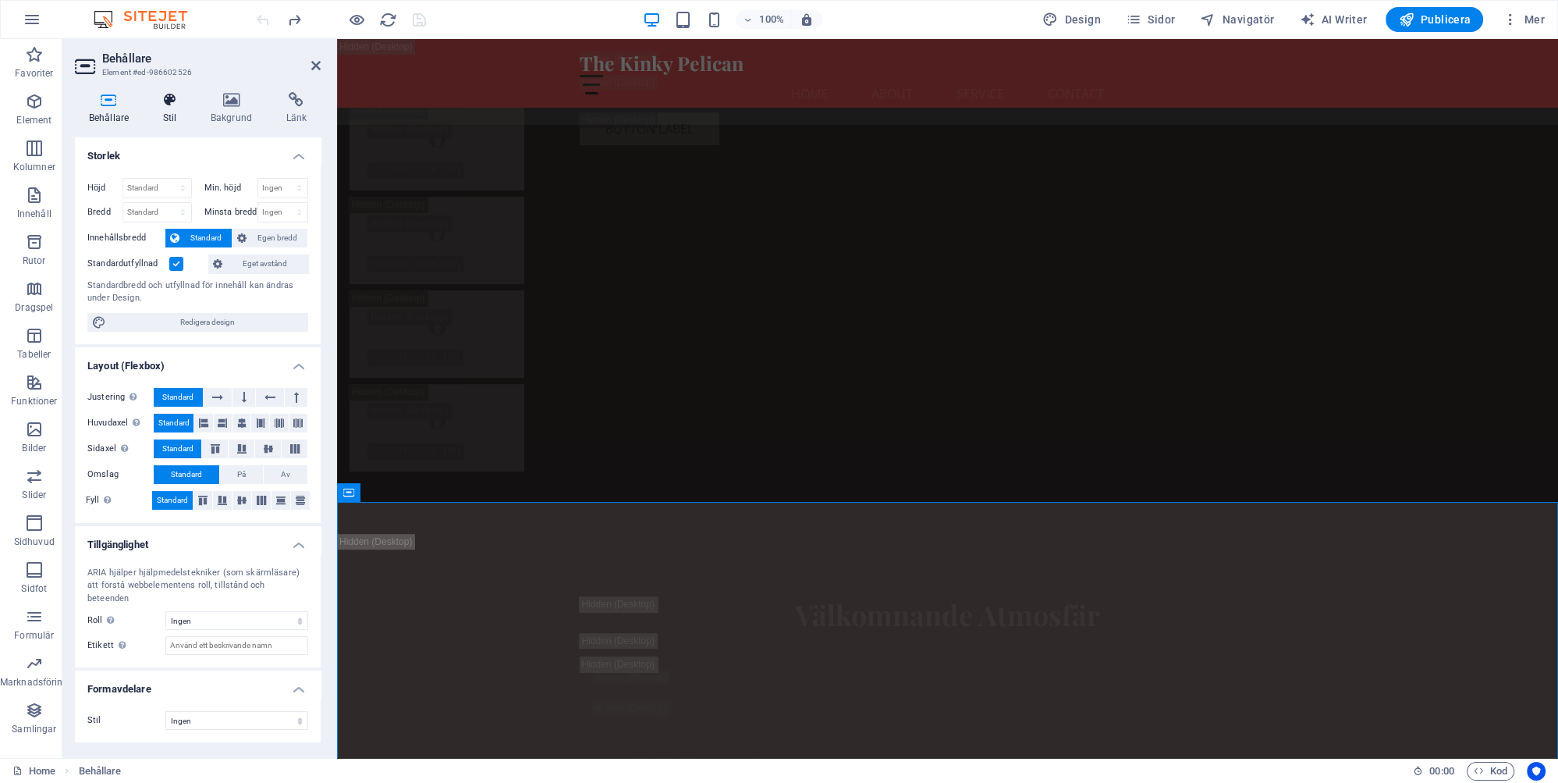
click at [172, 116] on h4 "Stil" at bounding box center [173, 108] width 48 height 33
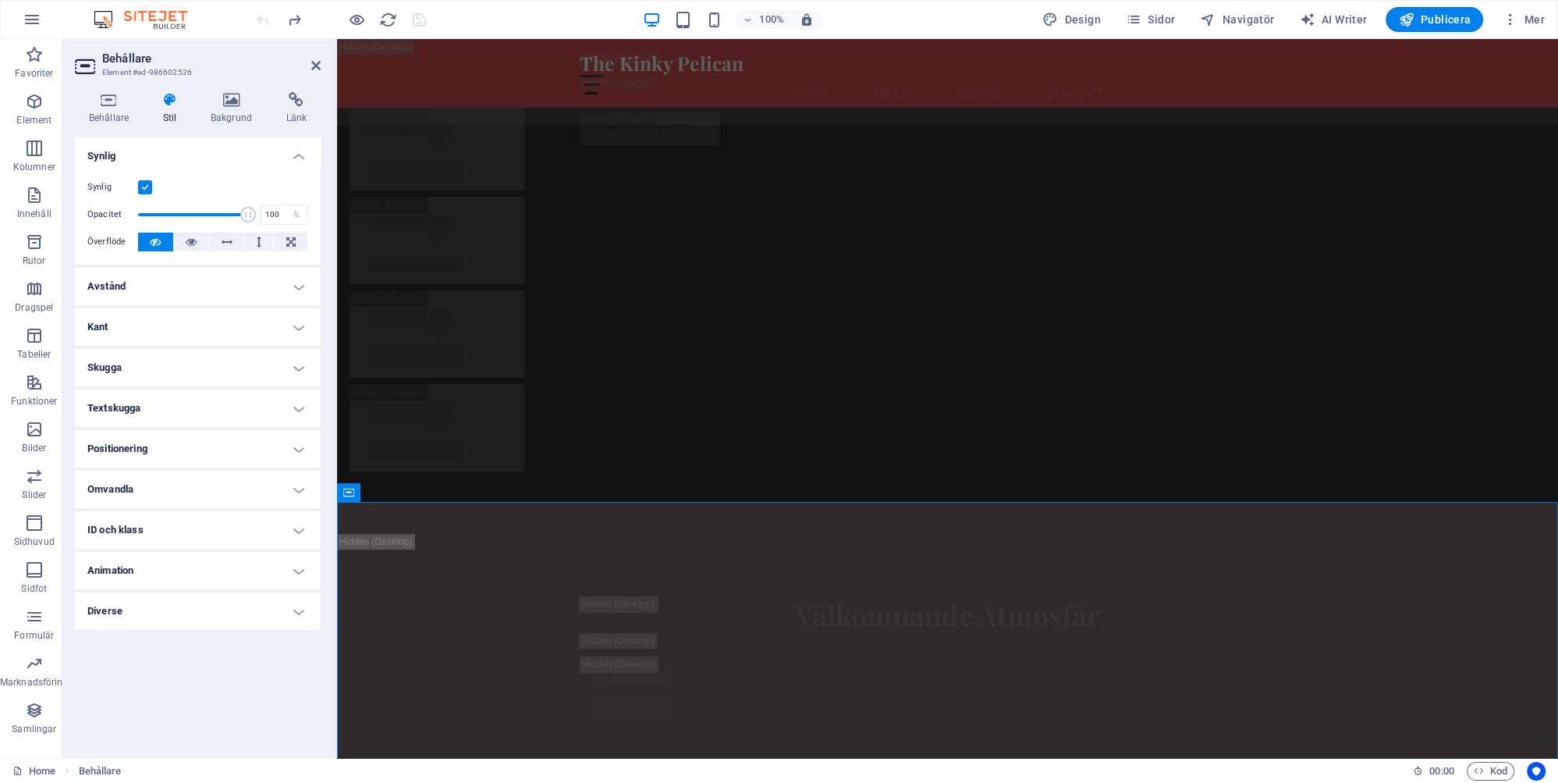
click at [126, 612] on h4 "Diverse" at bounding box center [198, 610] width 246 height 37
click at [176, 604] on h4 "Diverse" at bounding box center [198, 606] width 246 height 28
click at [139, 570] on h4 "Animation" at bounding box center [198, 570] width 246 height 37
click at [139, 570] on h4 "Animation" at bounding box center [198, 566] width 246 height 28
click at [152, 528] on h4 "ID och klass" at bounding box center [198, 529] width 246 height 37
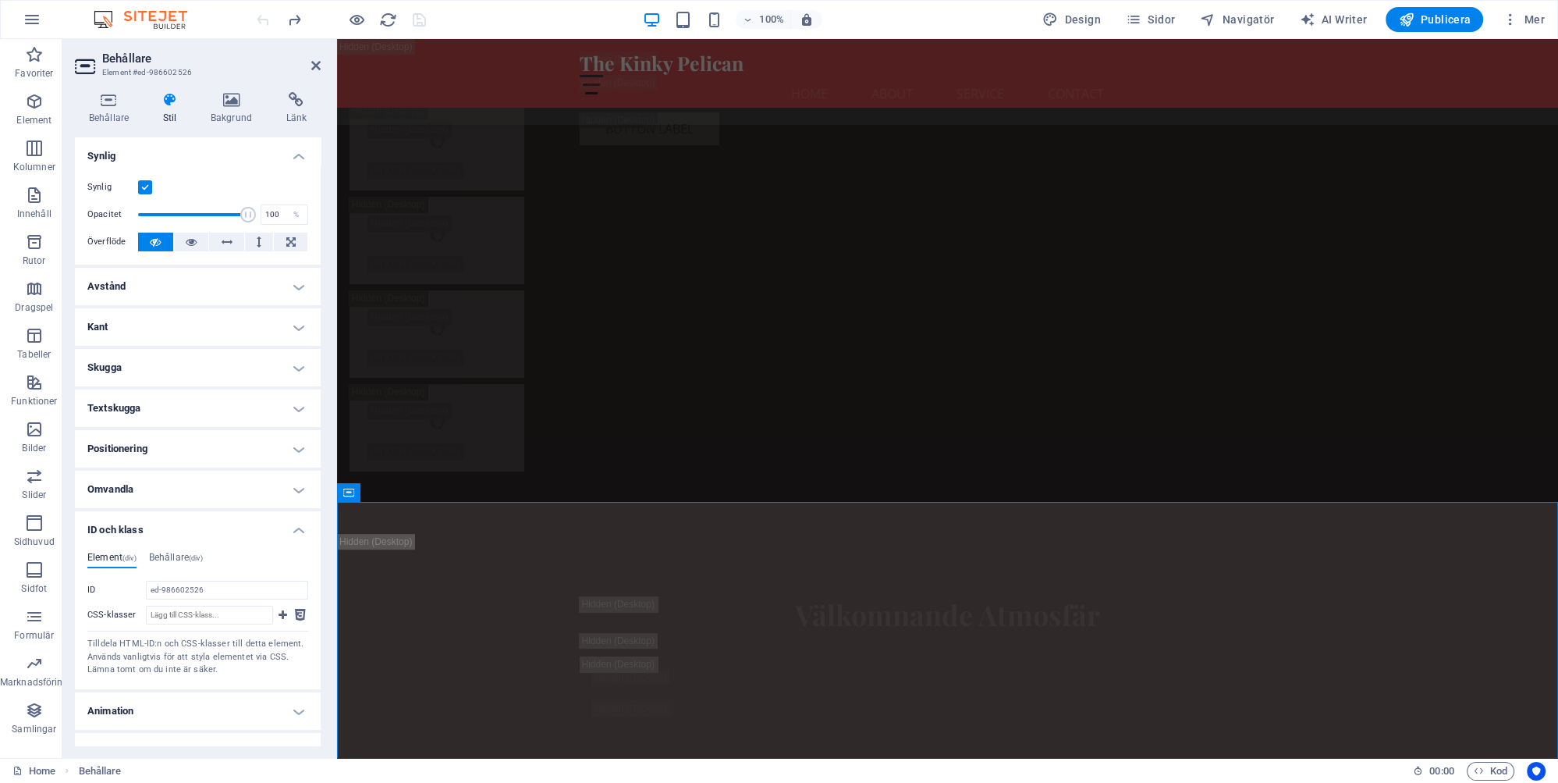
click at [152, 528] on h4 "ID och klass" at bounding box center [198, 525] width 246 height 28
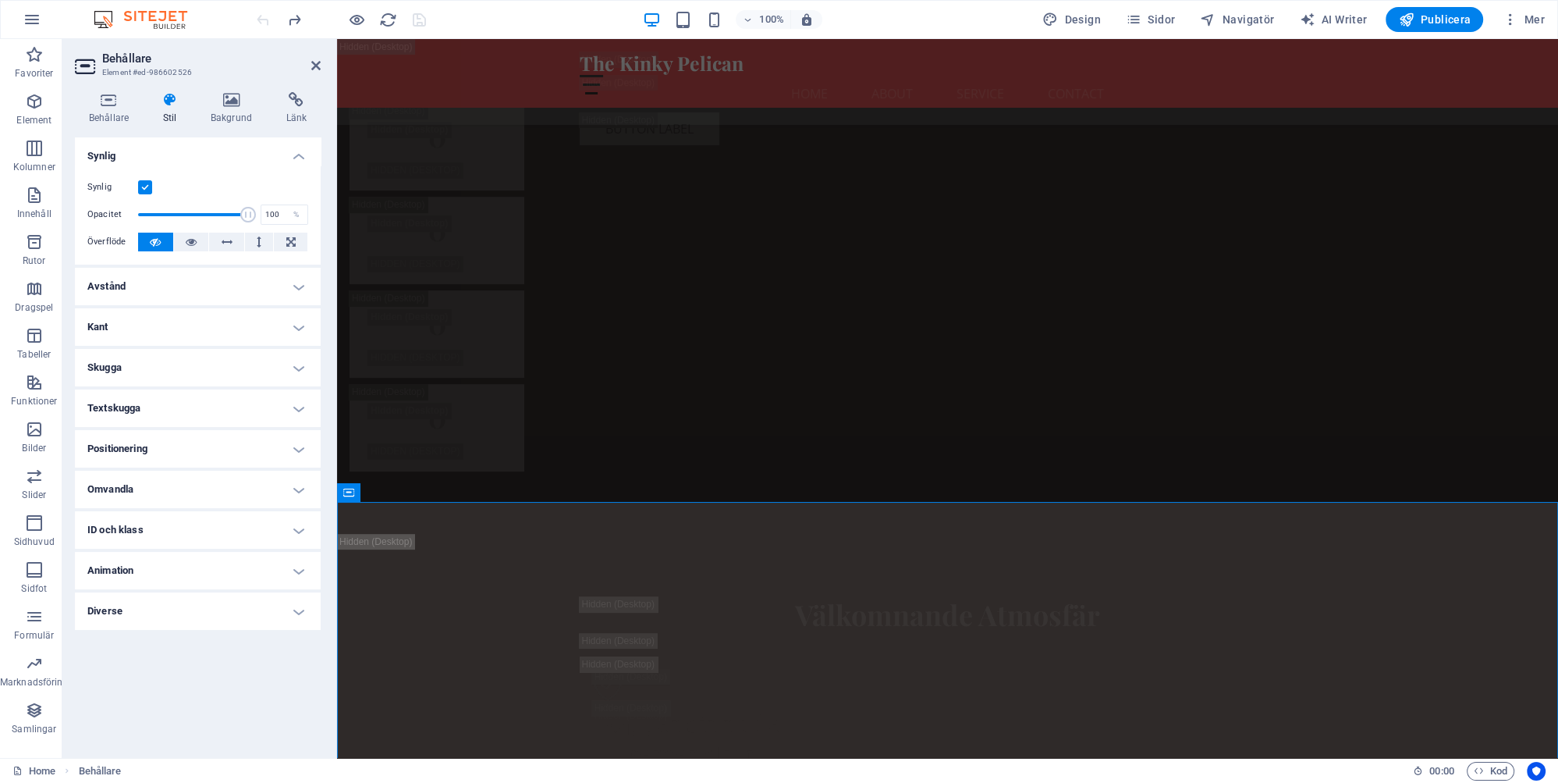
click at [158, 485] on h4 "Omvandla" at bounding box center [198, 489] width 246 height 37
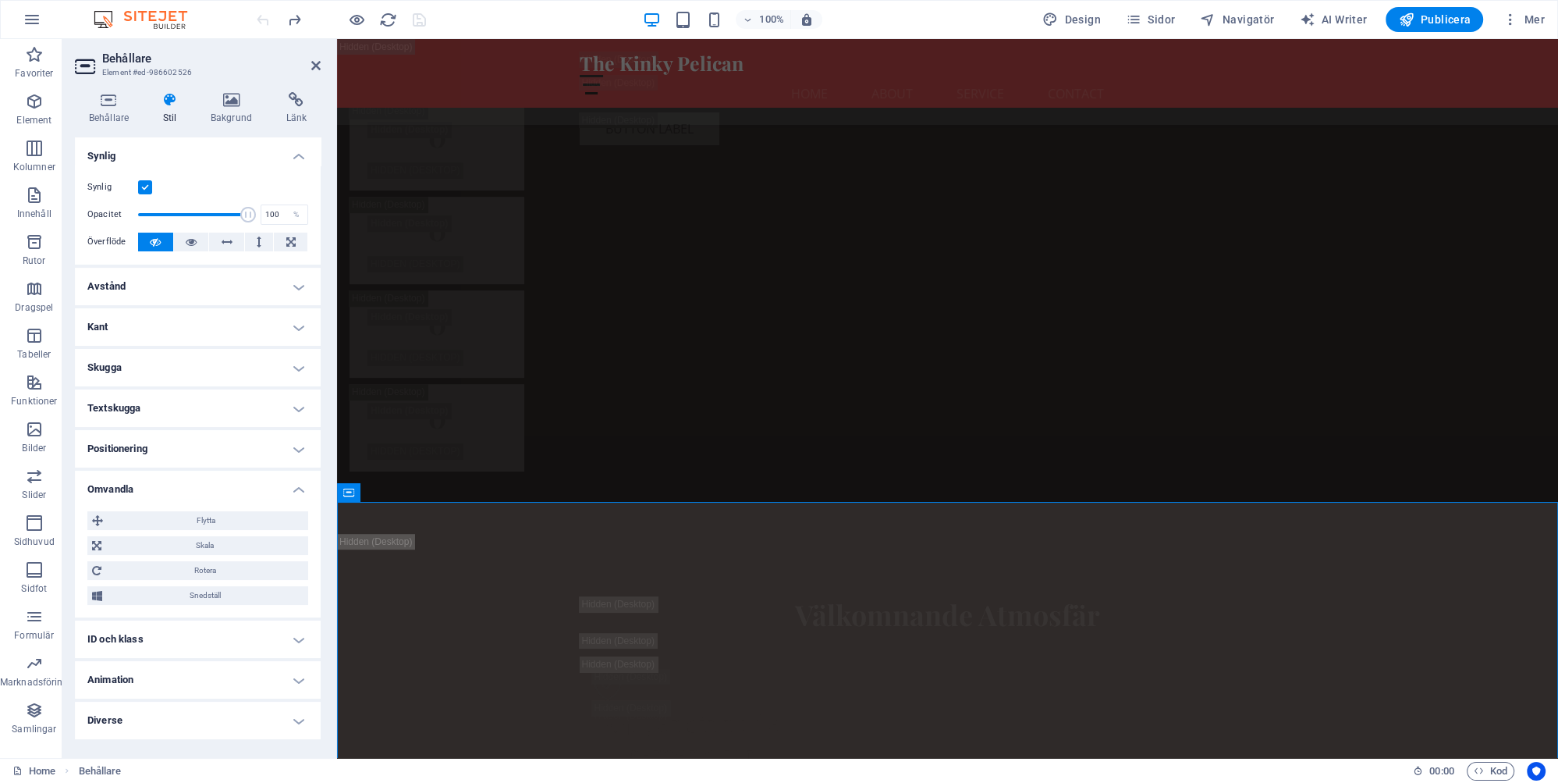
click at [158, 485] on h4 "Omvandla" at bounding box center [198, 485] width 246 height 28
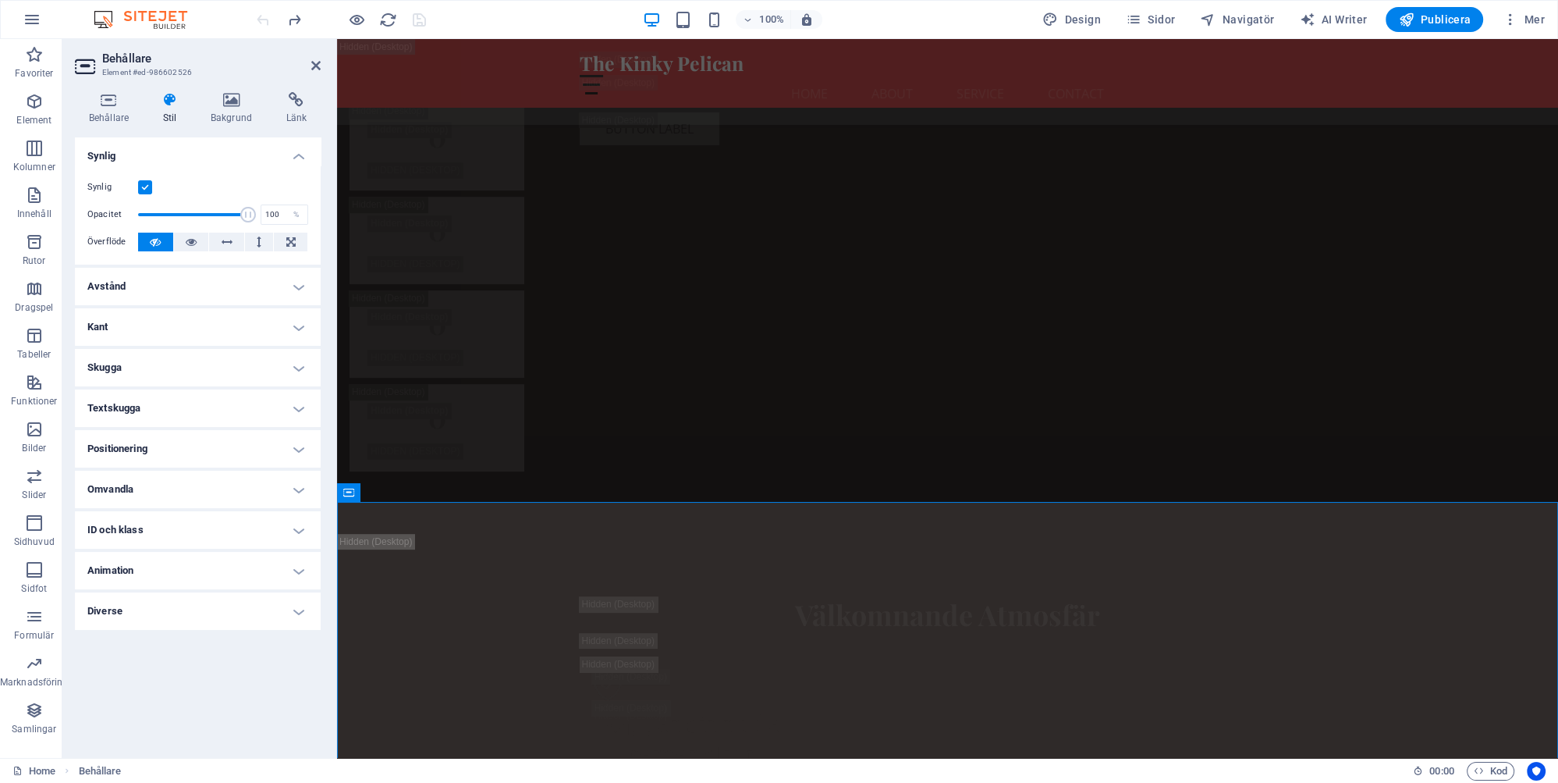
click at [160, 446] on h4 "Positionering" at bounding box center [198, 448] width 246 height 37
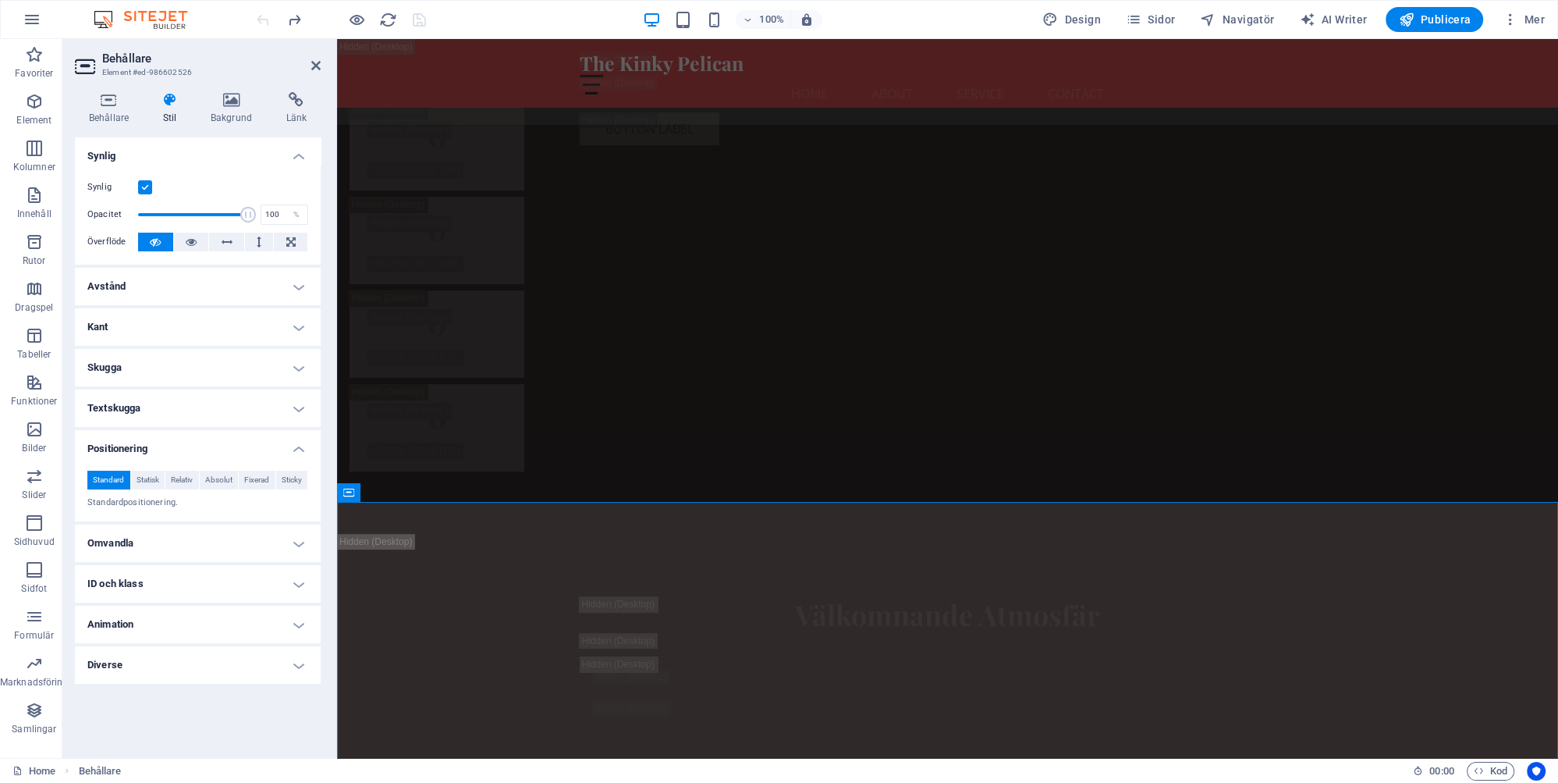
click at [160, 446] on h4 "Positionering" at bounding box center [198, 444] width 246 height 28
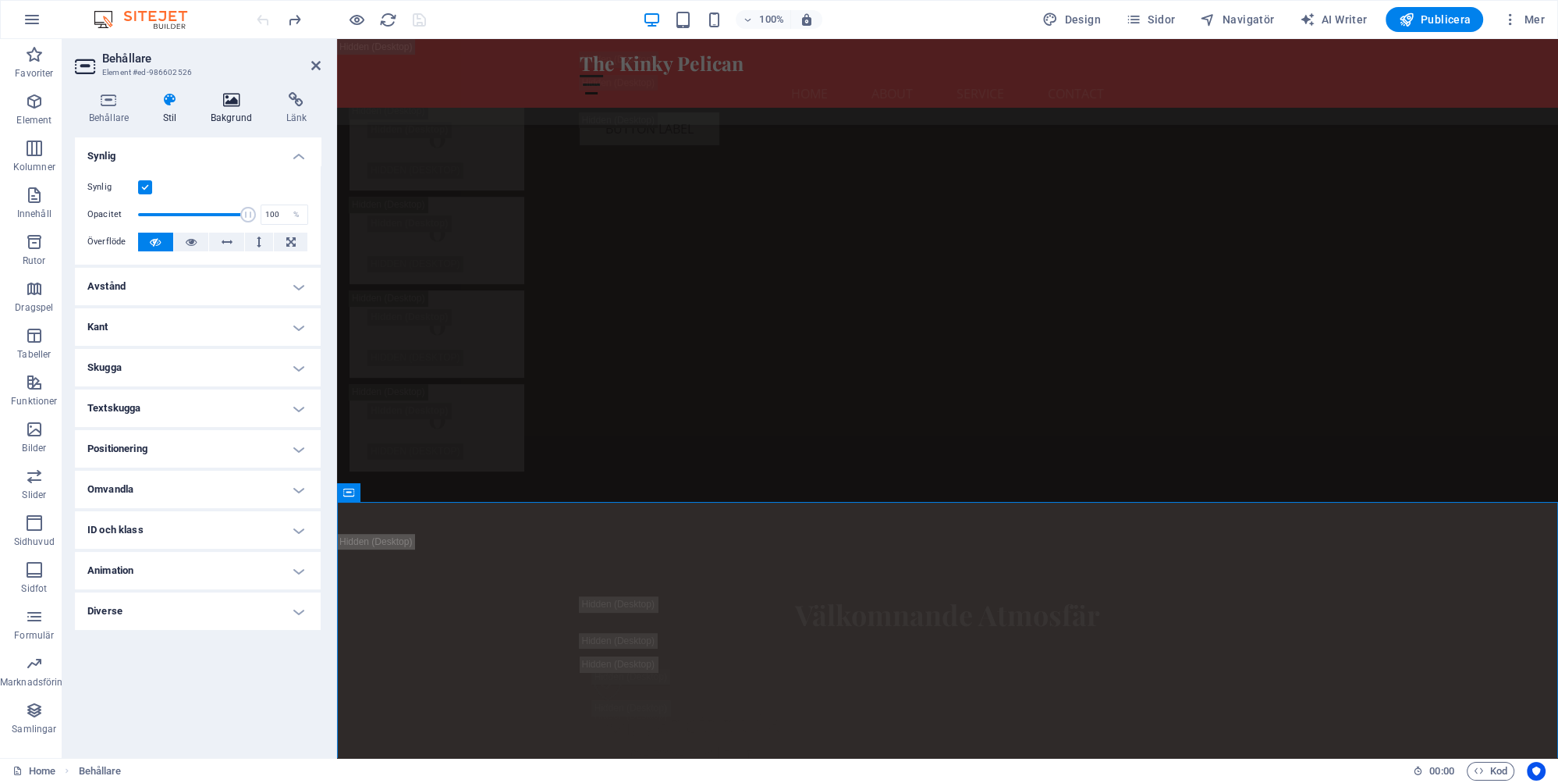
click at [233, 118] on h4 "Bakgrund" at bounding box center [235, 108] width 76 height 33
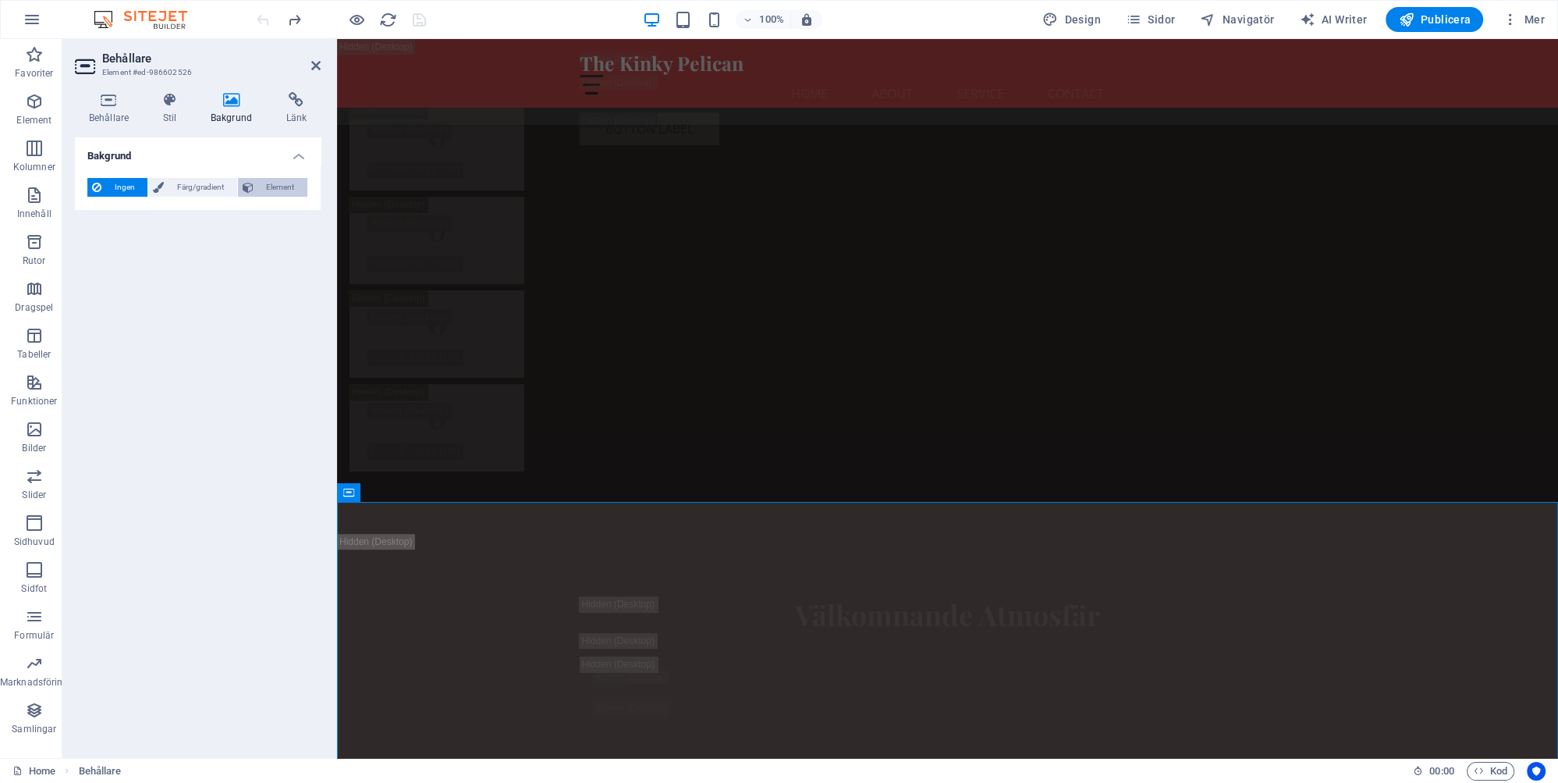
click at [286, 189] on span "Element" at bounding box center [280, 187] width 44 height 19
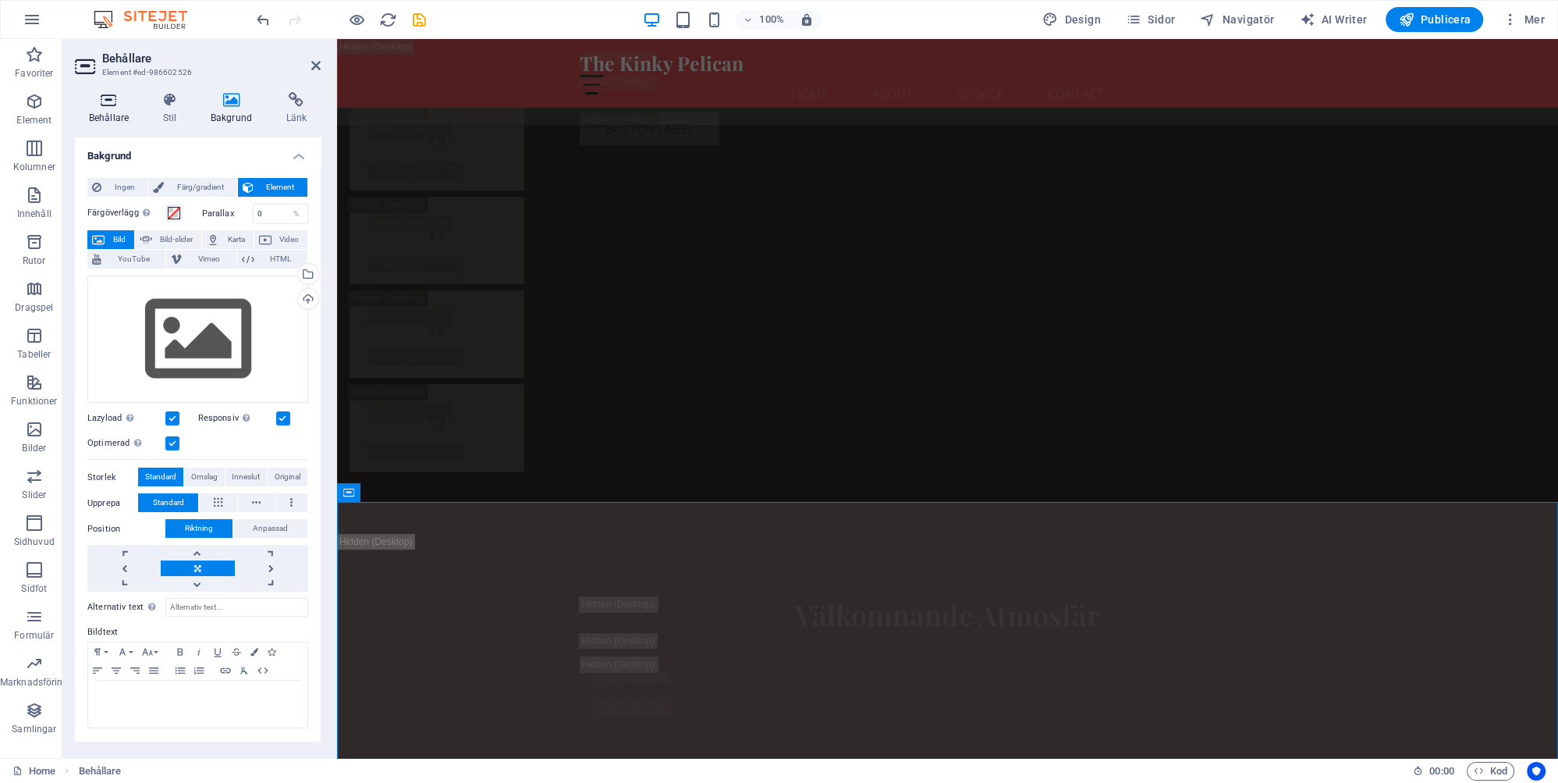
click at [108, 117] on h4 "Behållare" at bounding box center [112, 108] width 74 height 33
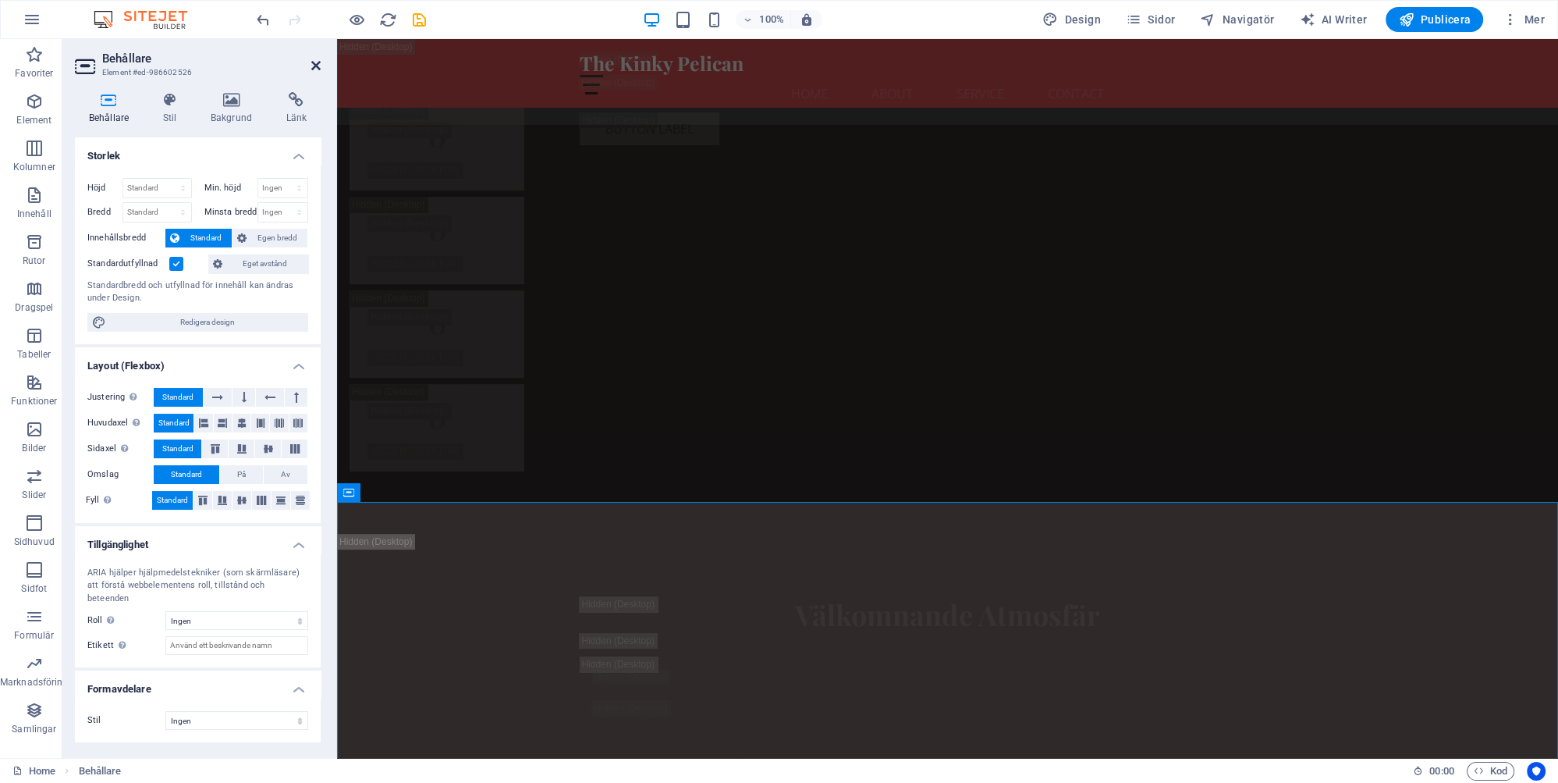
drag, startPoint x: 311, startPoint y: 64, endPoint x: 356, endPoint y: 248, distance: 189.5
click at [311, 64] on icon at bounding box center [315, 65] width 9 height 12
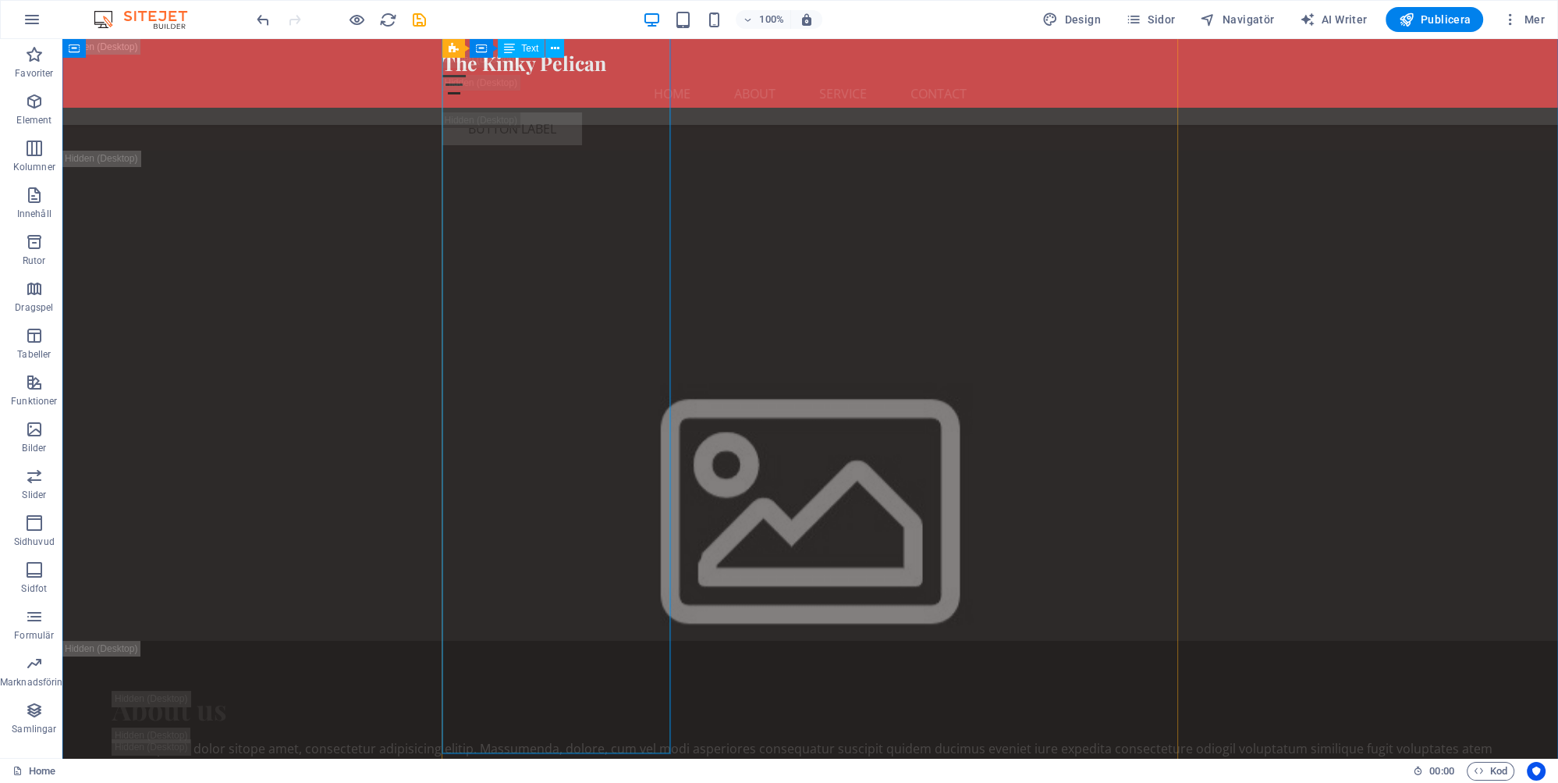
scroll to position [7626, 0]
